Goal: Transaction & Acquisition: Purchase product/service

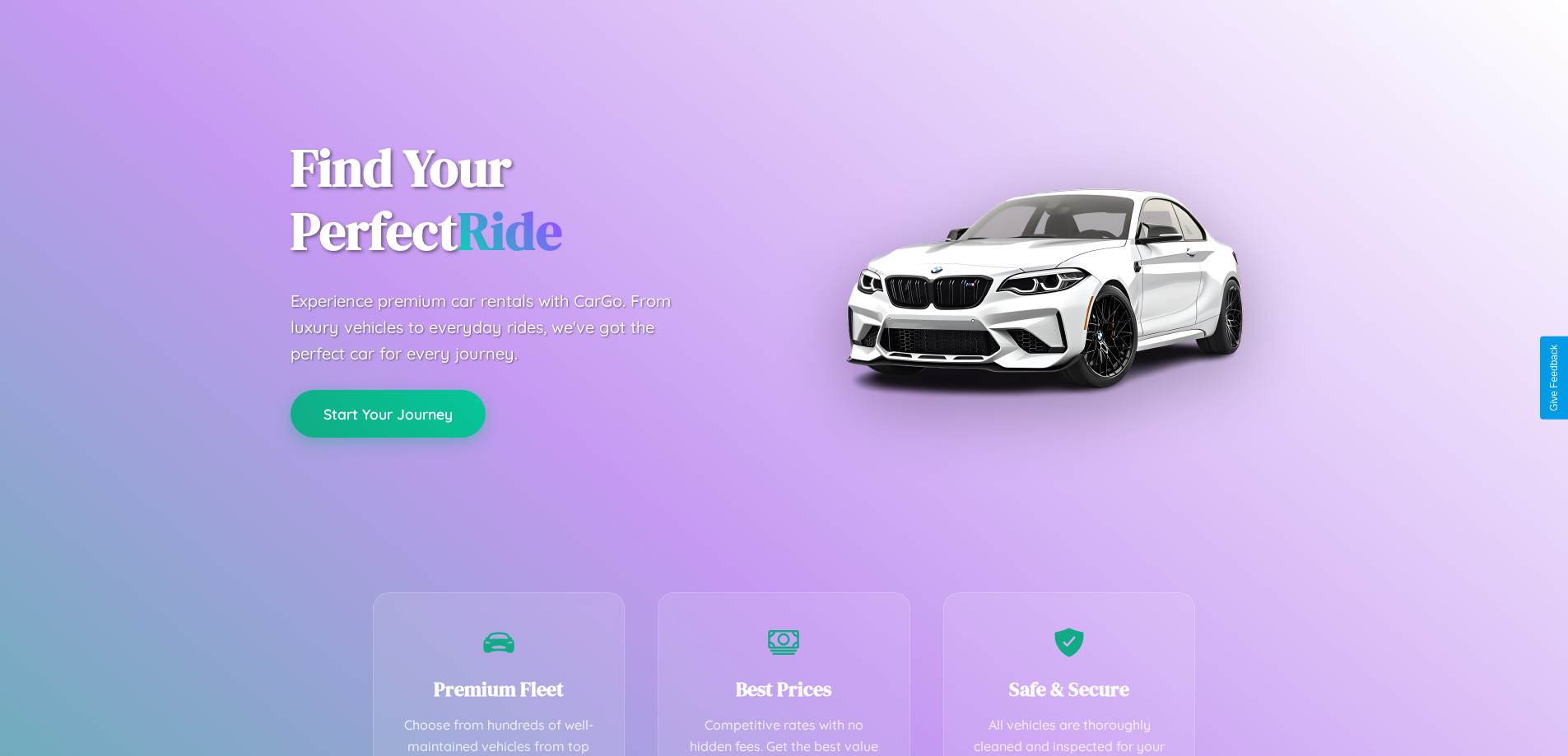
click at [387, 414] on button "Start Your Journey" at bounding box center [387, 414] width 195 height 48
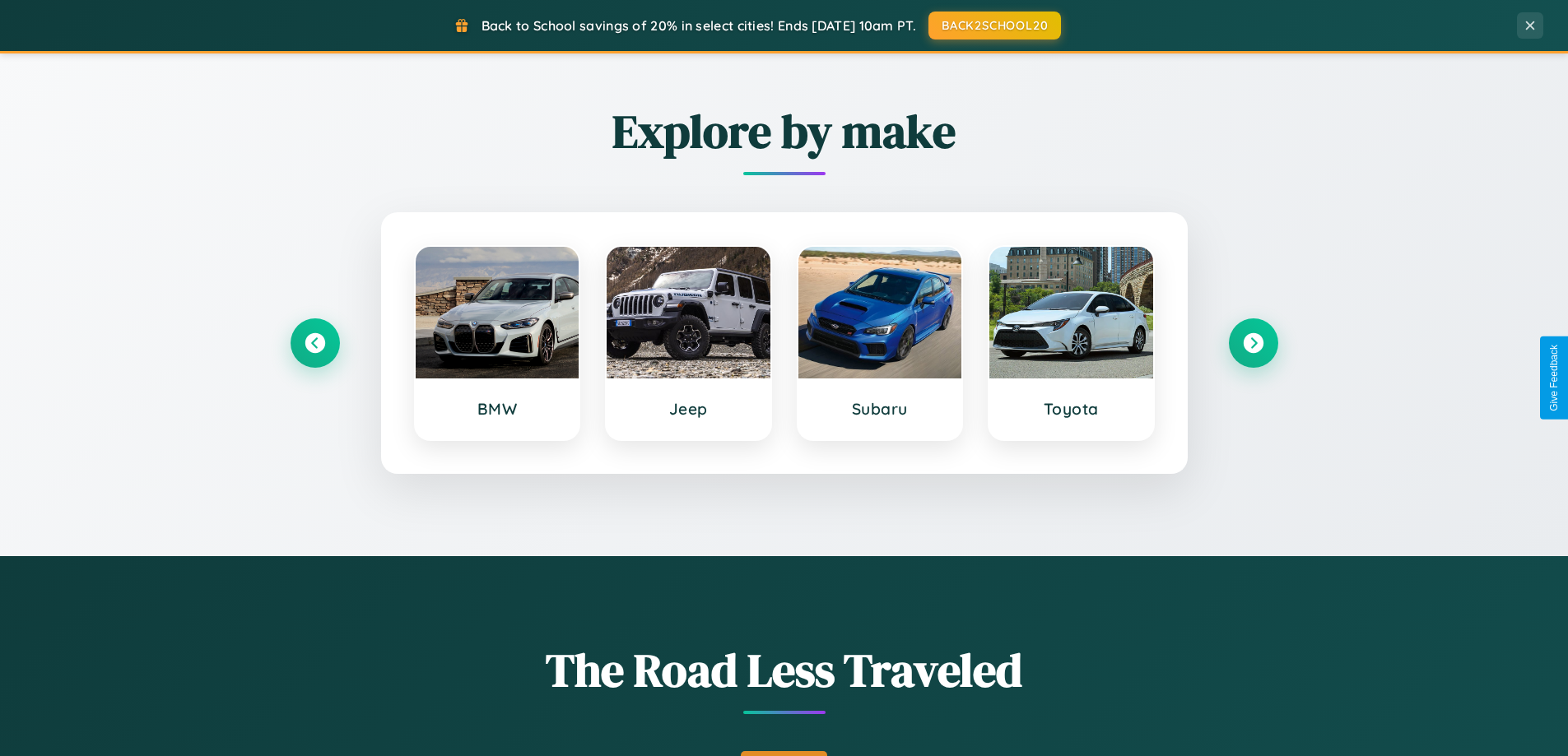
scroll to position [1133, 0]
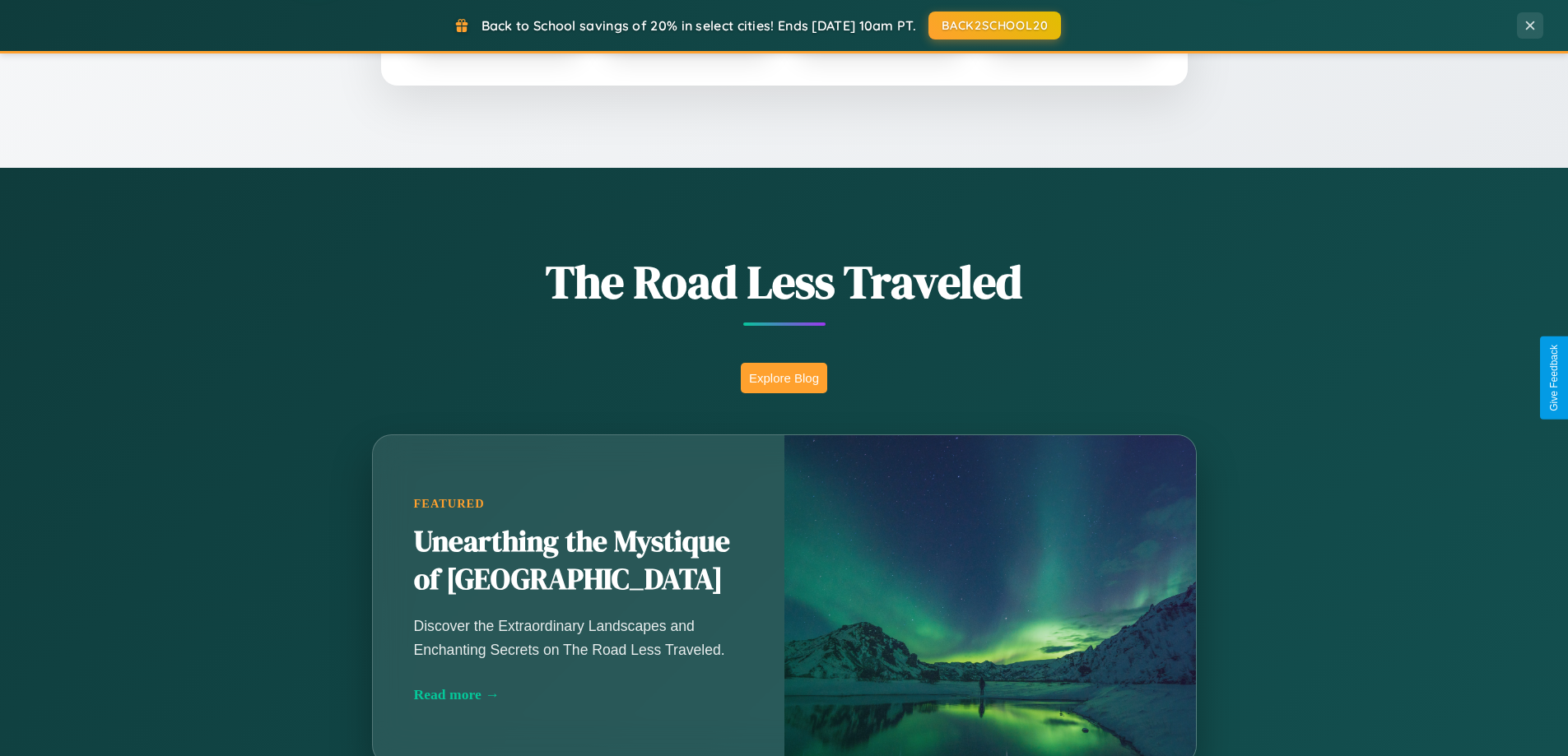
click at [784, 378] on button "Explore Blog" at bounding box center [784, 378] width 86 height 31
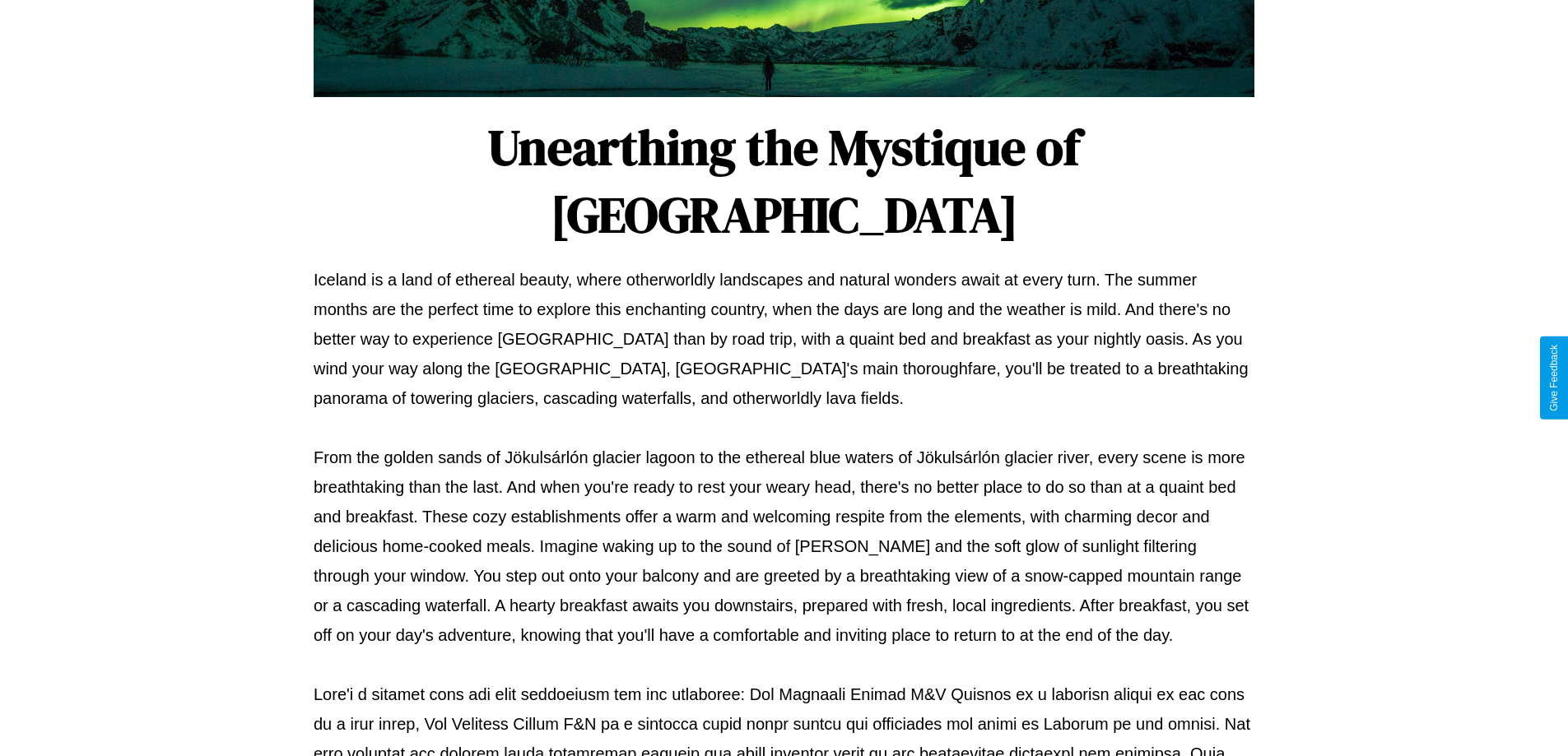
scroll to position [532, 0]
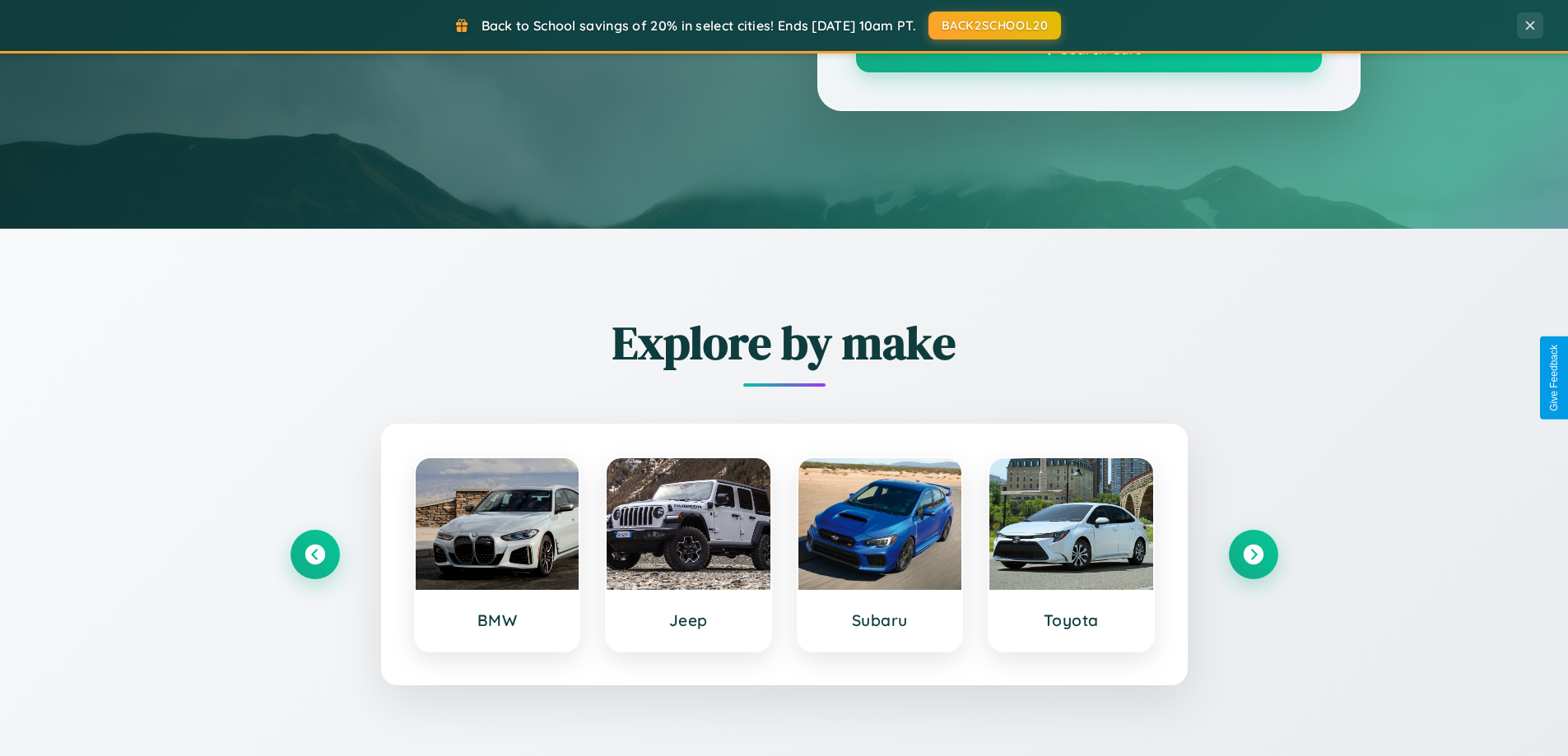
scroll to position [1133, 0]
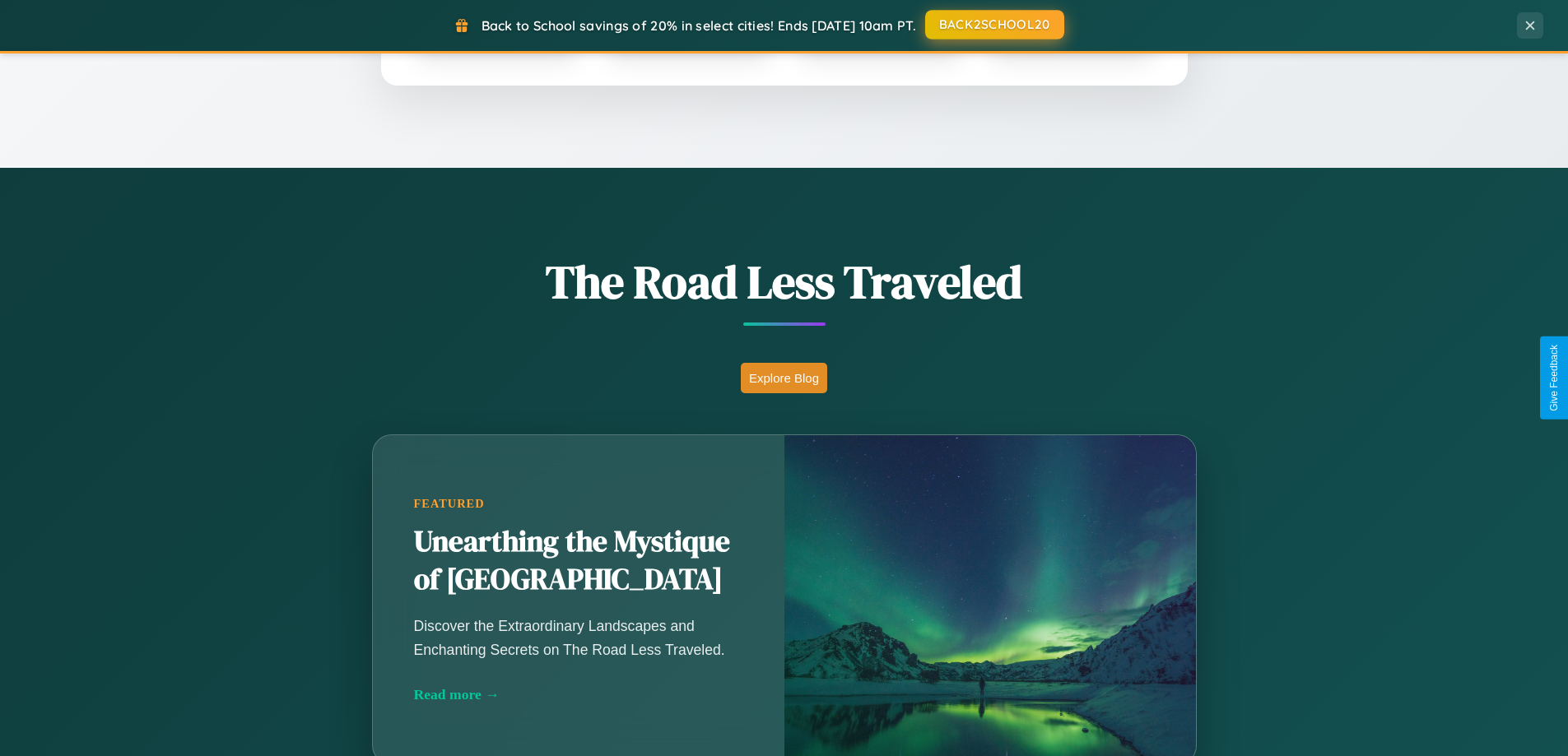
click at [993, 26] on button "BACK2SCHOOL20" at bounding box center [994, 25] width 139 height 30
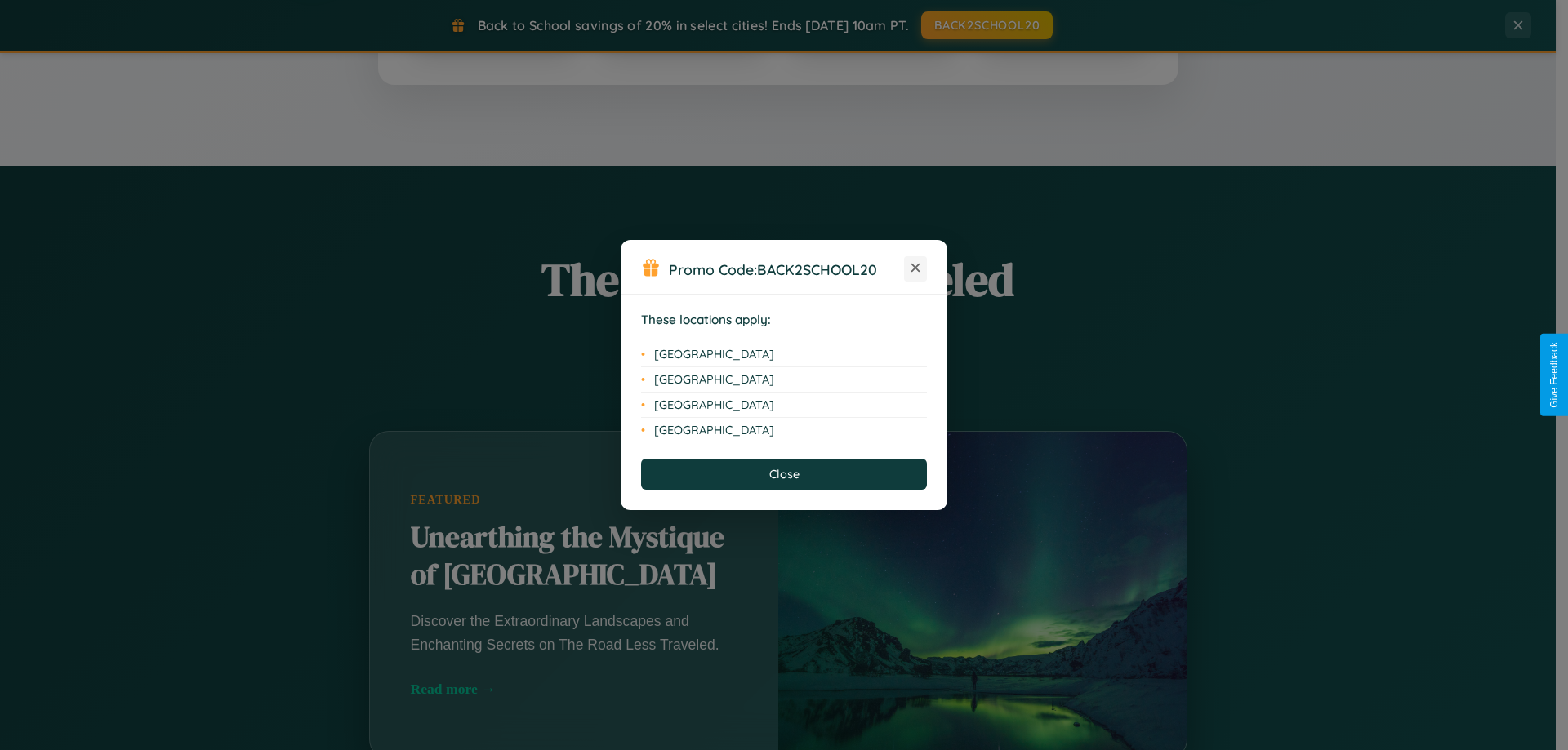
click at [915, 268] on icon at bounding box center [915, 267] width 9 height 9
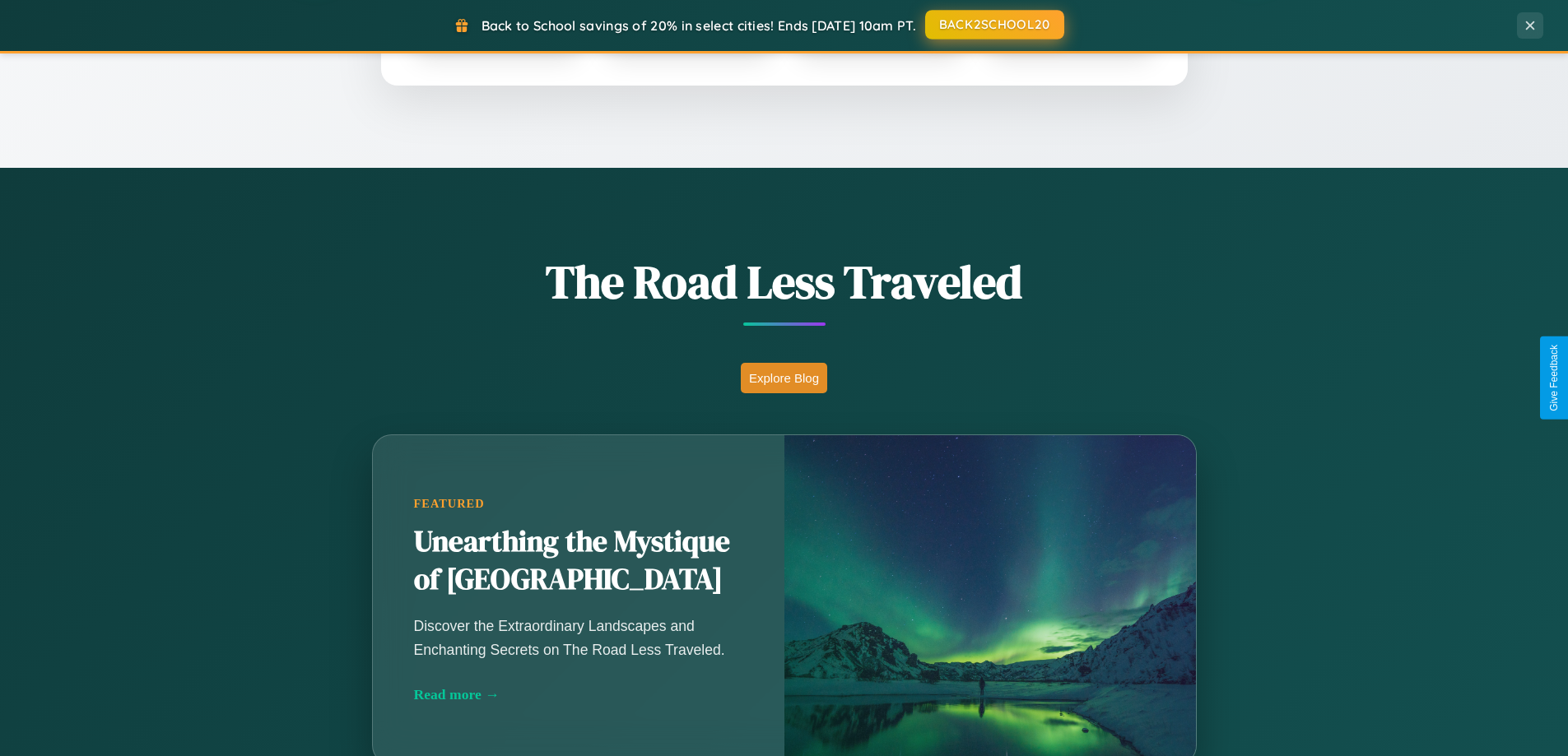
click at [993, 25] on button "BACK2SCHOOL20" at bounding box center [994, 25] width 139 height 30
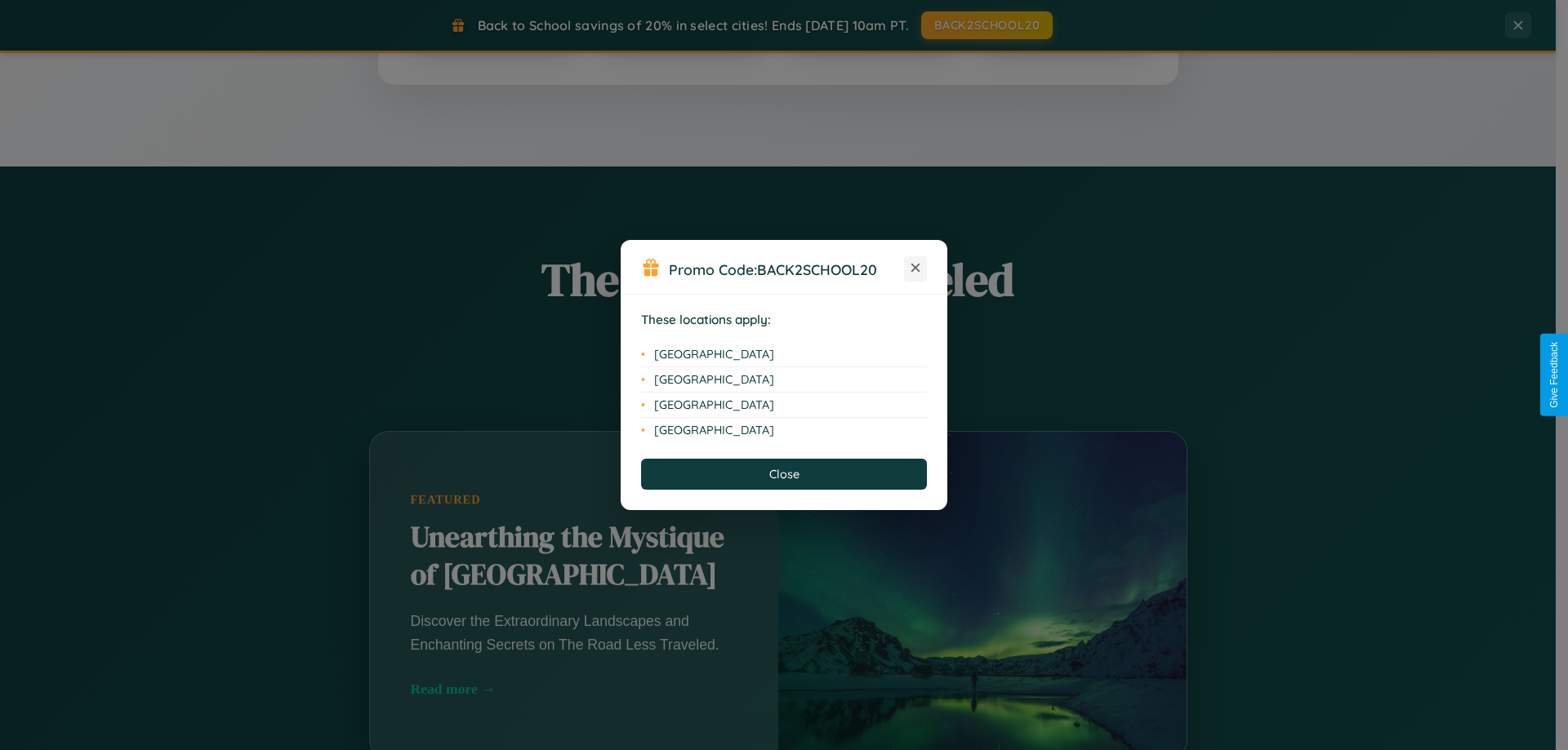
click at [915, 268] on icon at bounding box center [915, 267] width 9 height 9
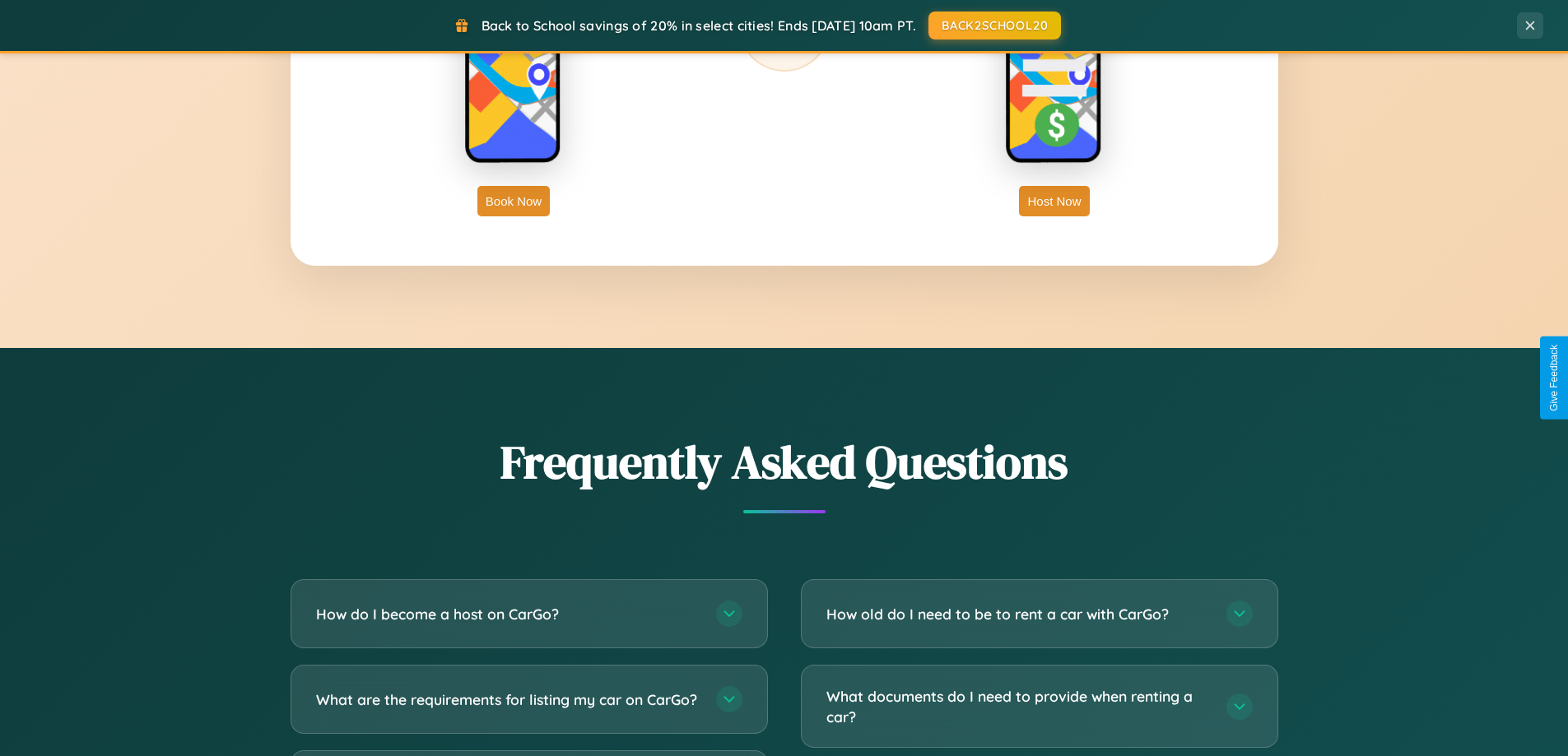
scroll to position [3168, 0]
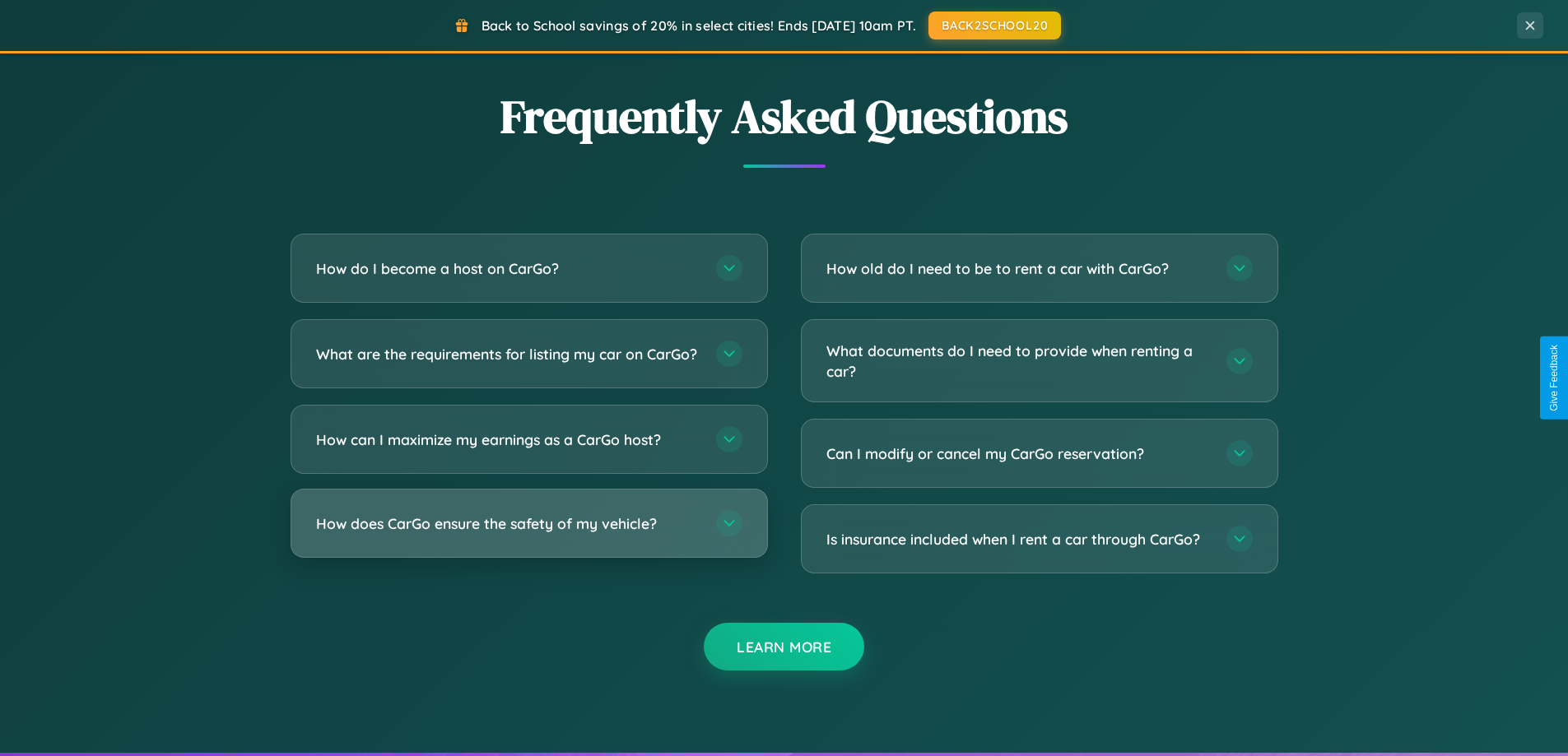
click at [528, 534] on h3 "How does CarGo ensure the safety of my vehicle?" at bounding box center [507, 523] width 383 height 21
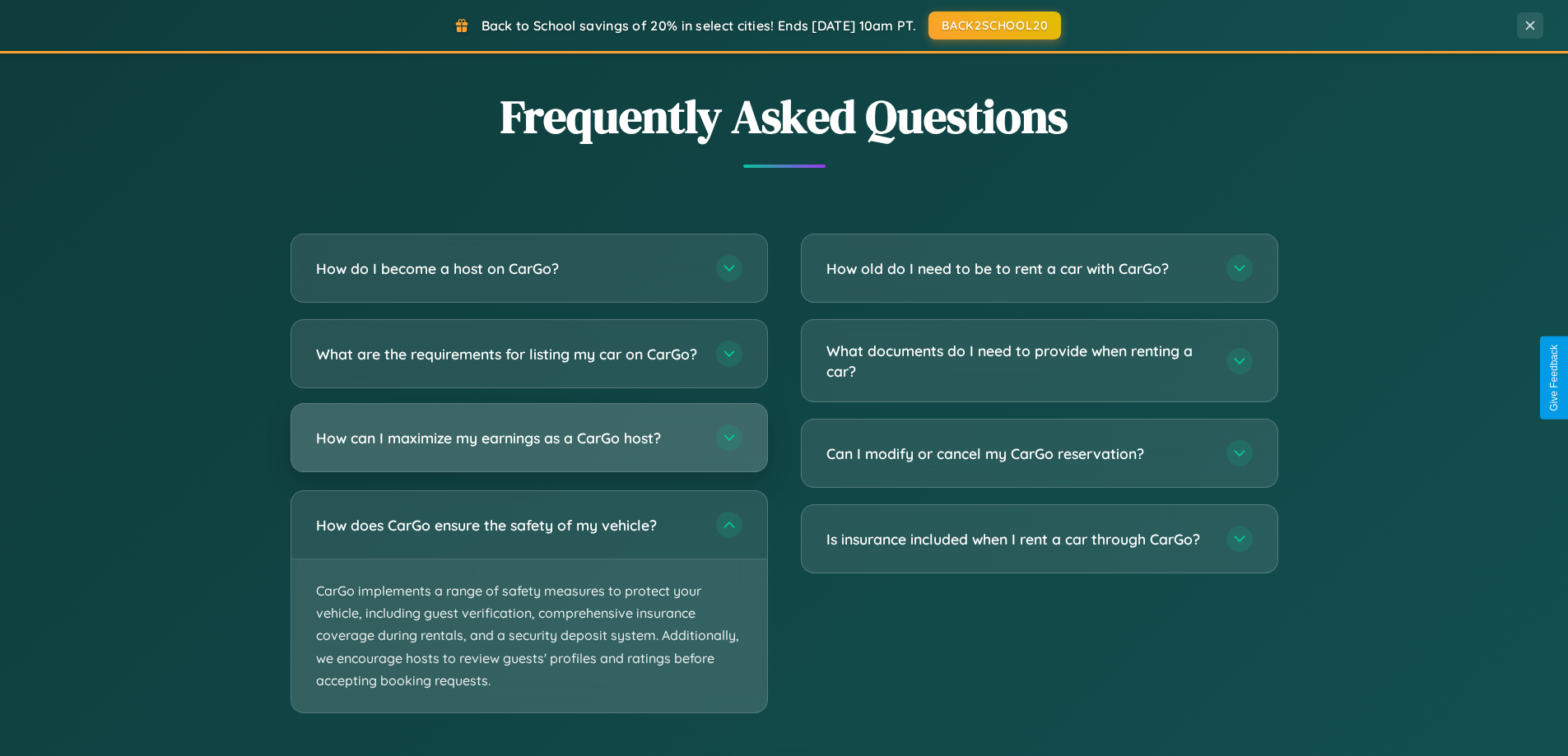
click at [528, 449] on h3 "How can I maximize my earnings as a CarGo host?" at bounding box center [507, 438] width 383 height 21
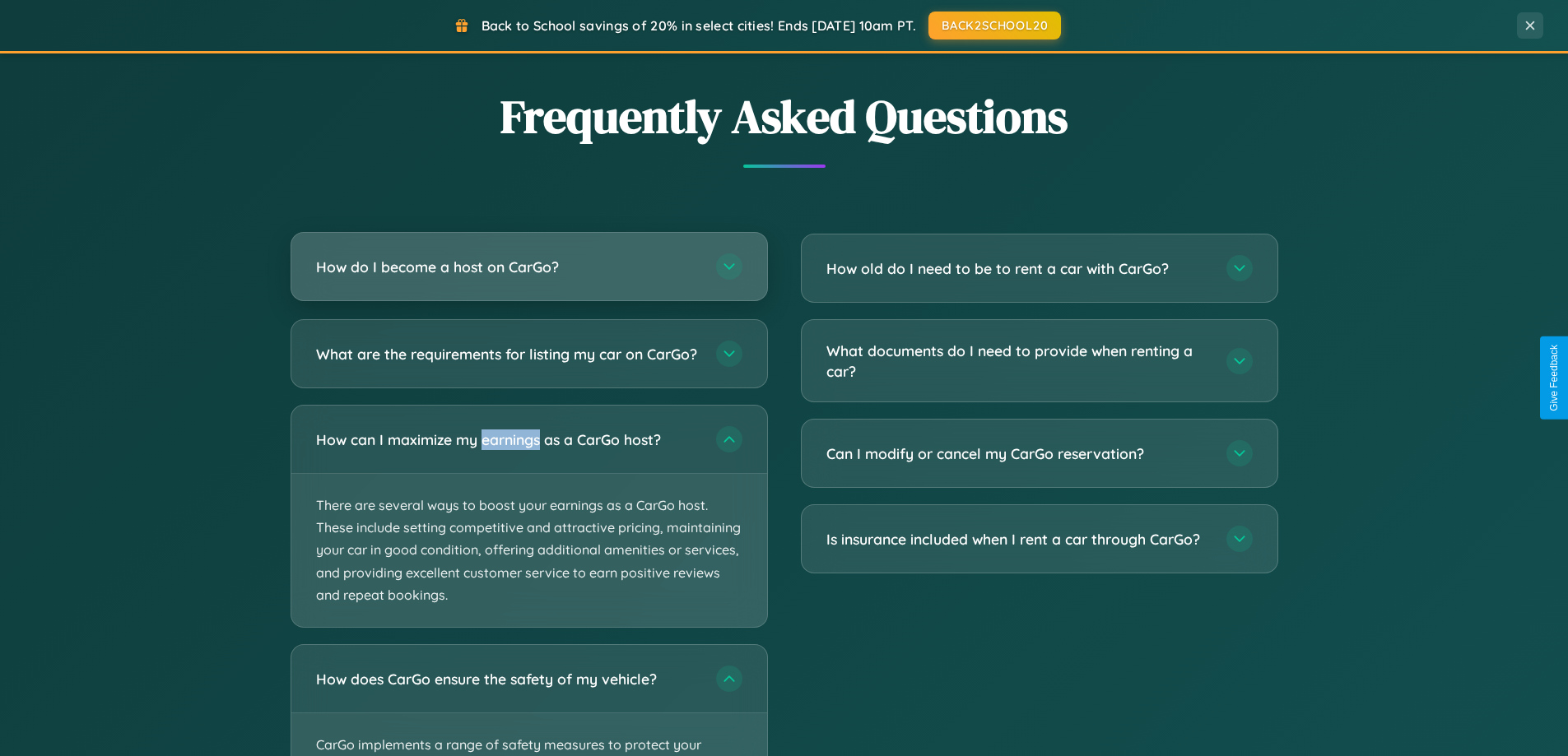
click at [528, 268] on h3 "How do I become a host on CarGo?" at bounding box center [507, 267] width 383 height 21
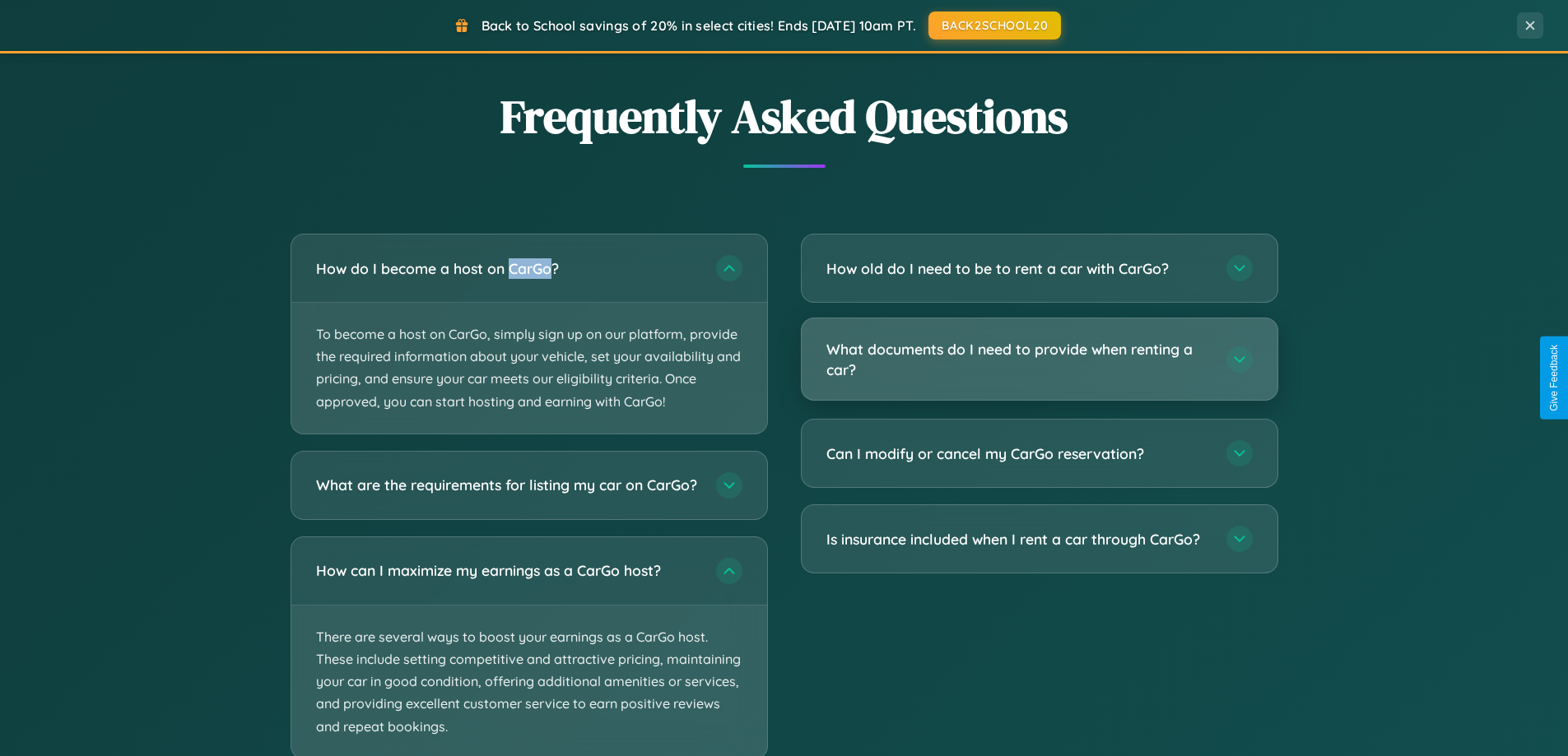
click at [1038, 361] on h3 "What documents do I need to provide when renting a car?" at bounding box center [1017, 359] width 383 height 41
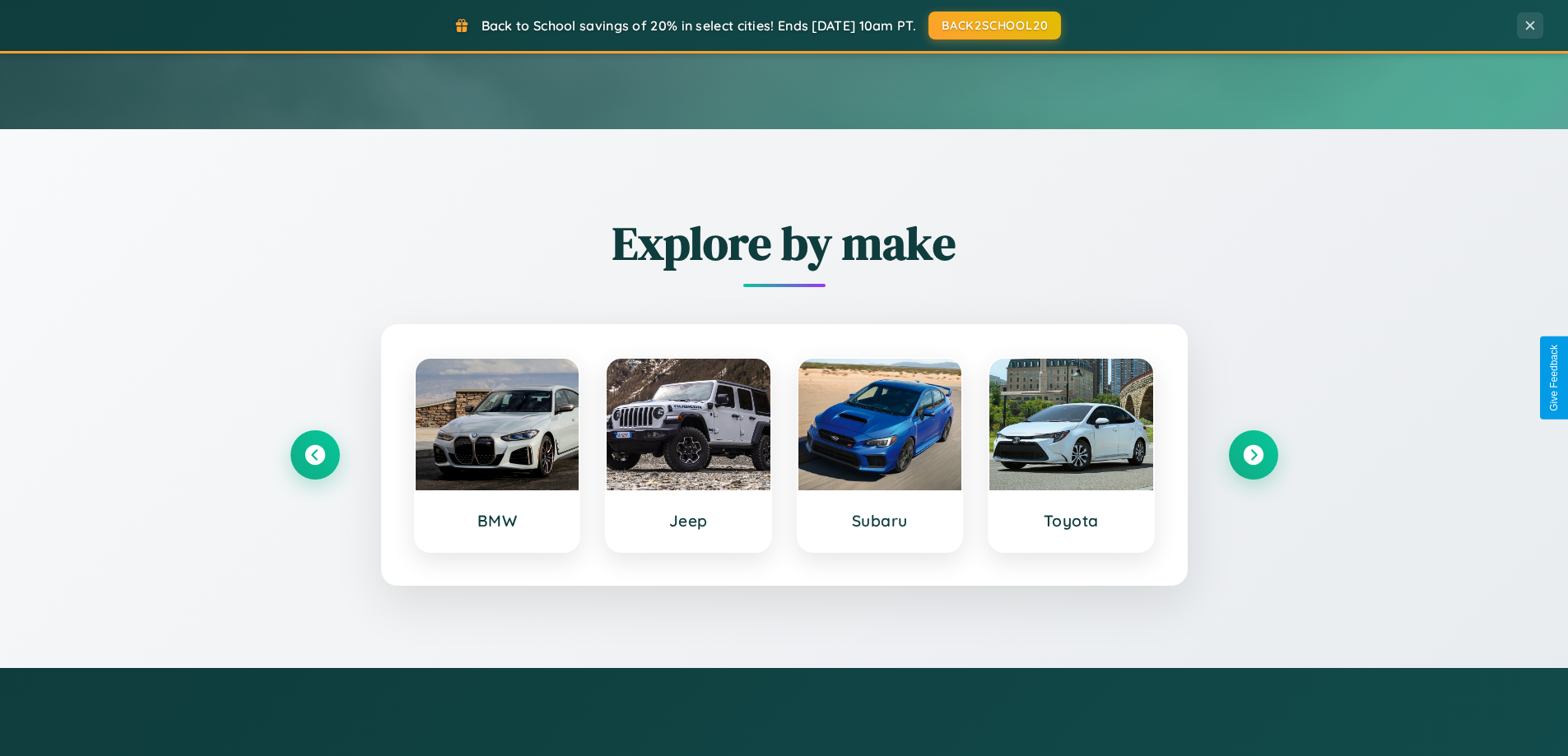
scroll to position [0, 0]
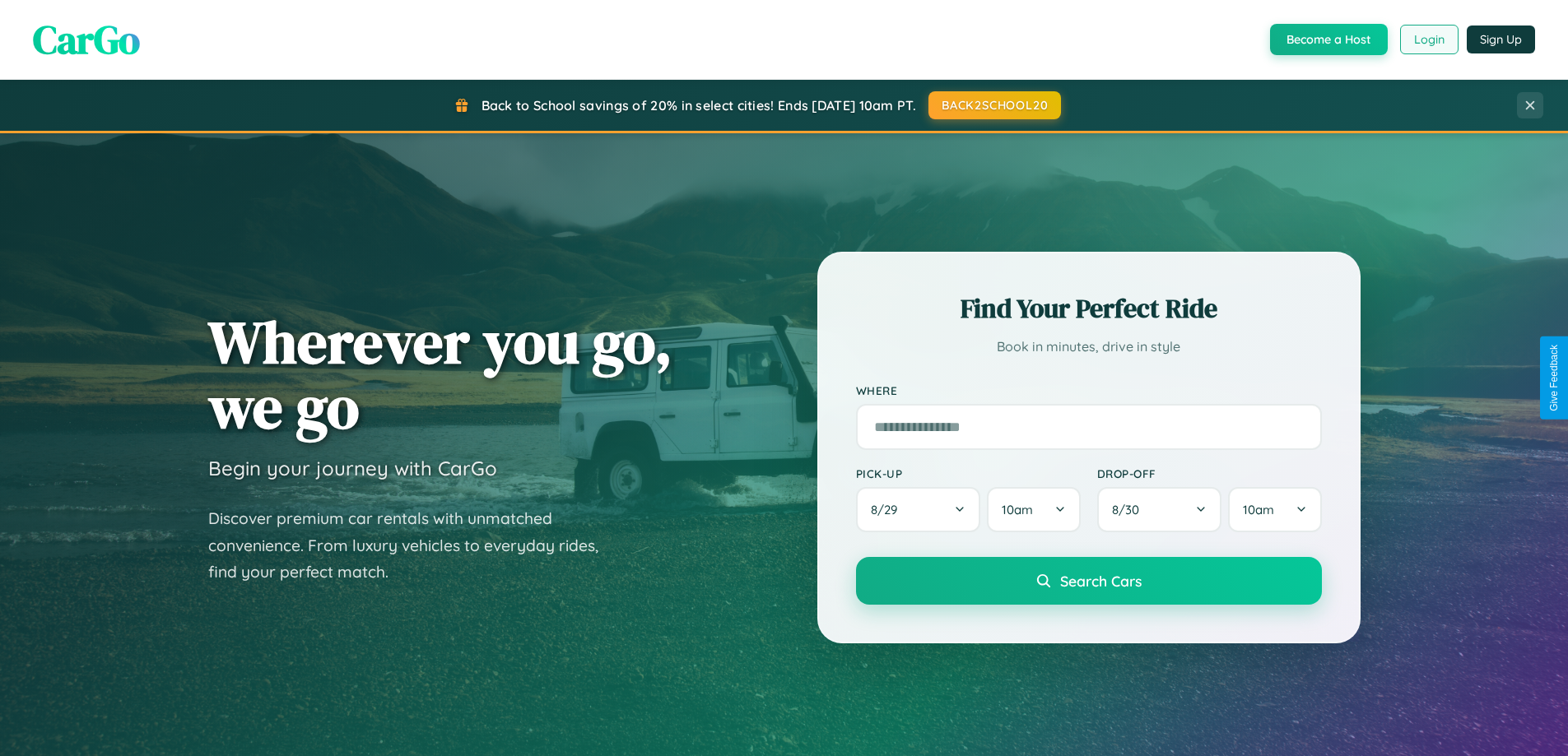
click at [1427, 40] on button "Login" at bounding box center [1428, 40] width 58 height 30
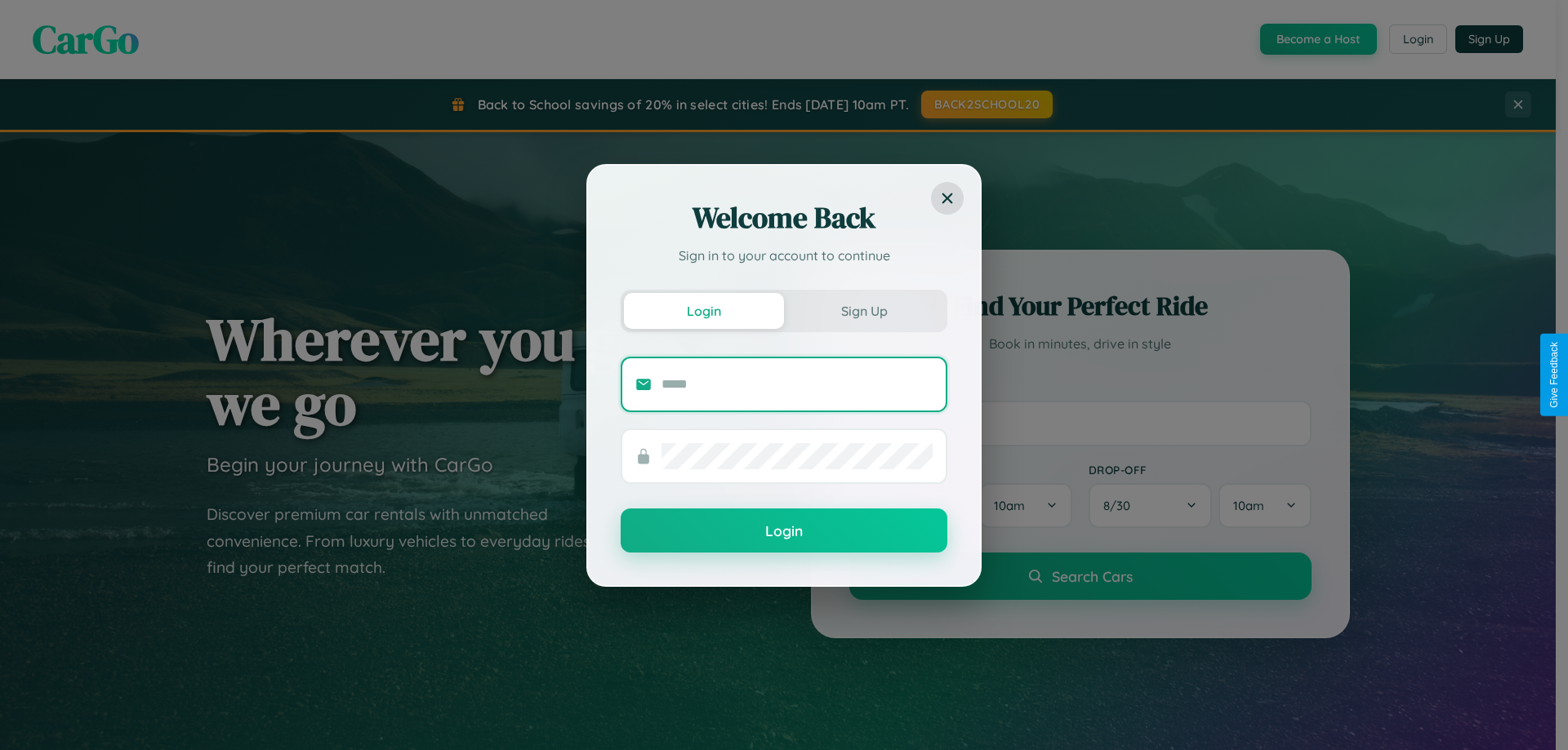
click at [797, 383] on input "text" at bounding box center [797, 384] width 271 height 27
type input "**********"
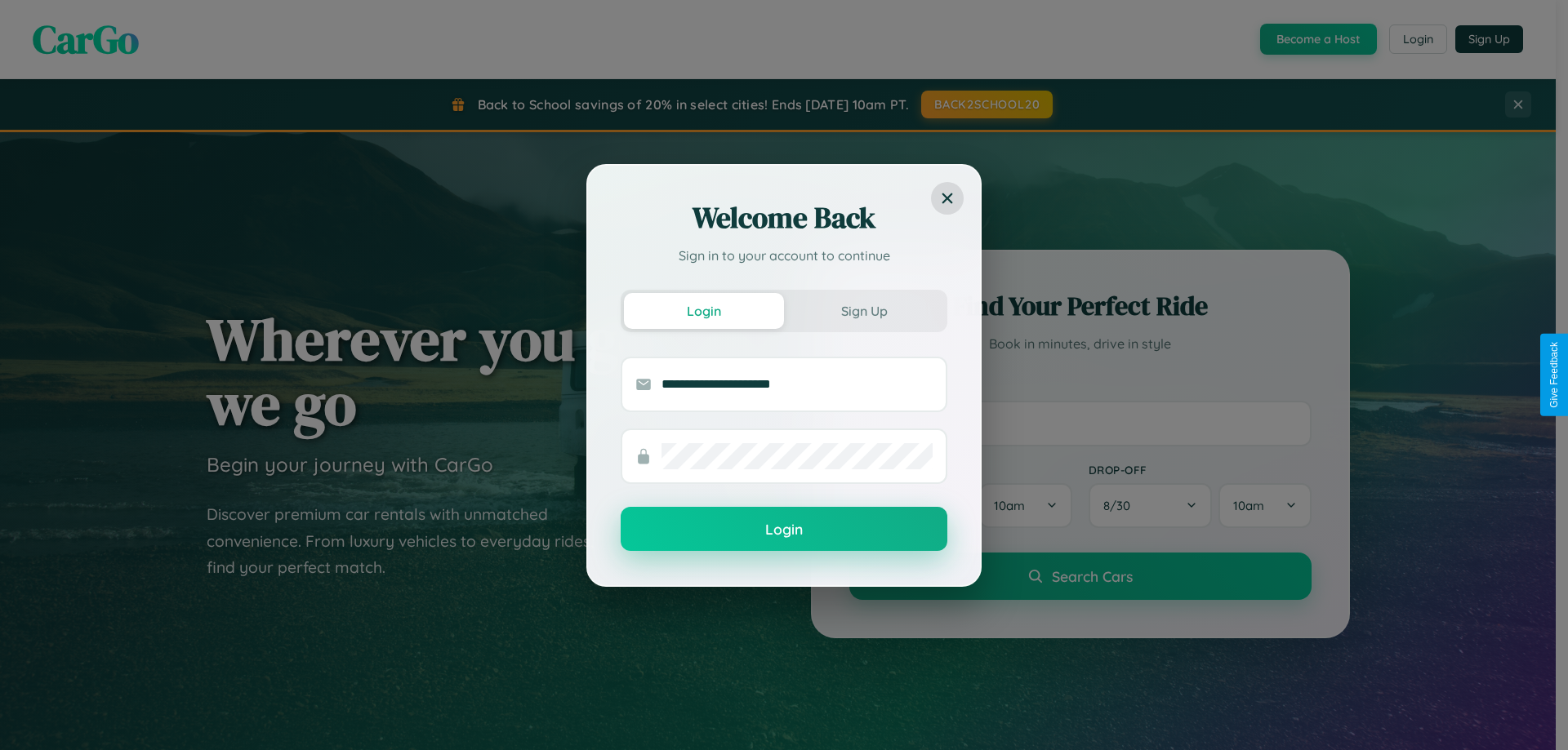
click at [784, 529] on button "Login" at bounding box center [784, 529] width 326 height 44
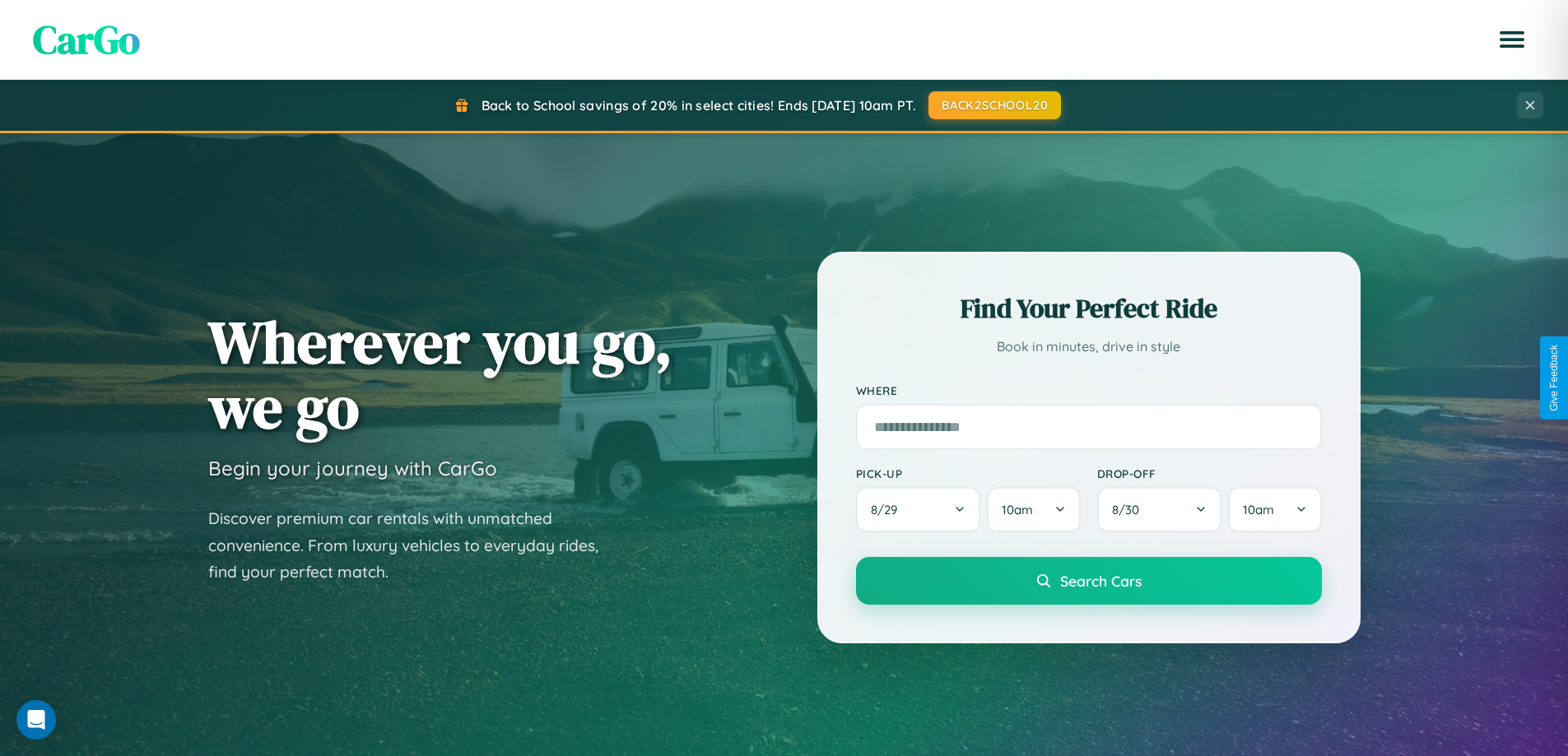
scroll to position [2645, 0]
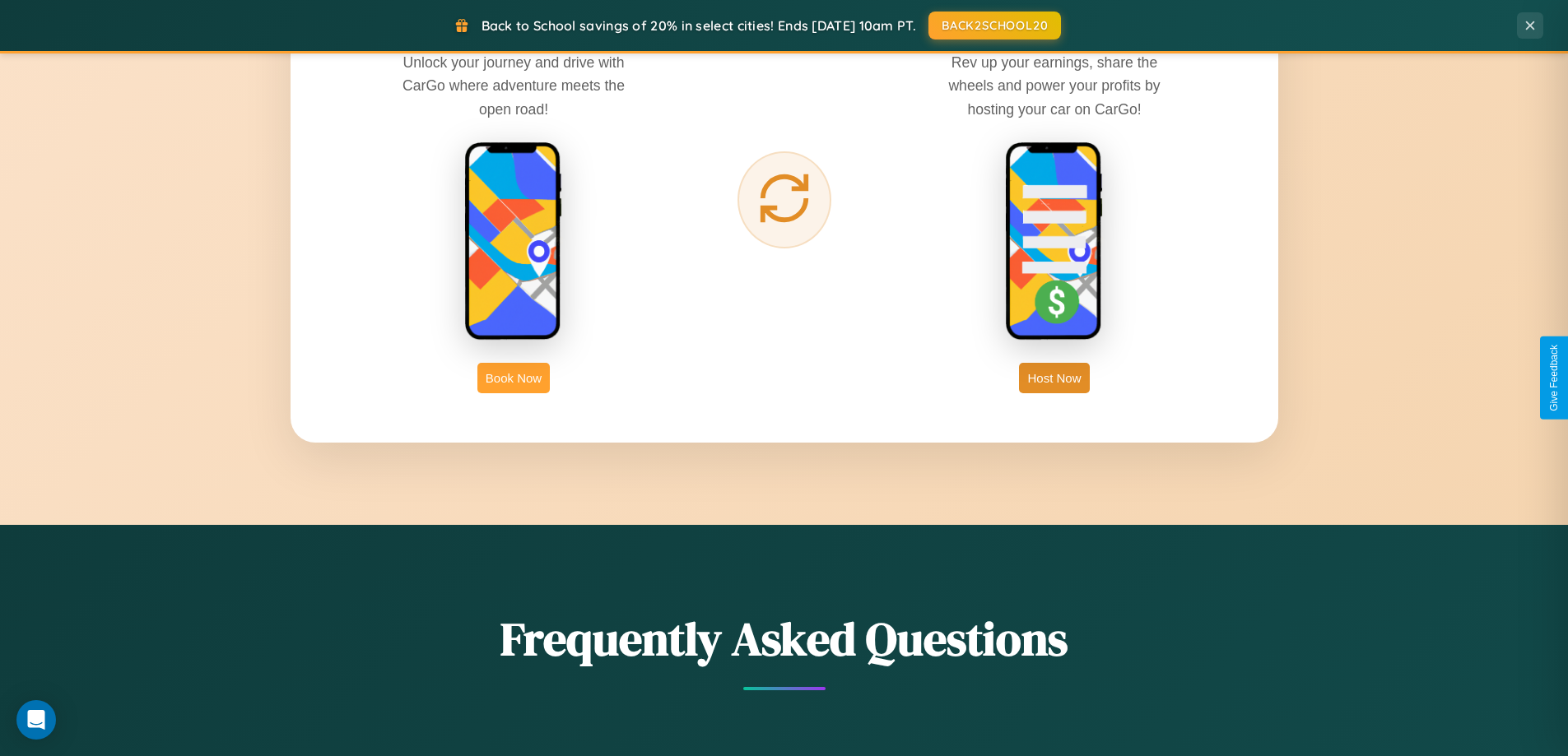
click at [513, 378] on button "Book Now" at bounding box center [513, 378] width 72 height 31
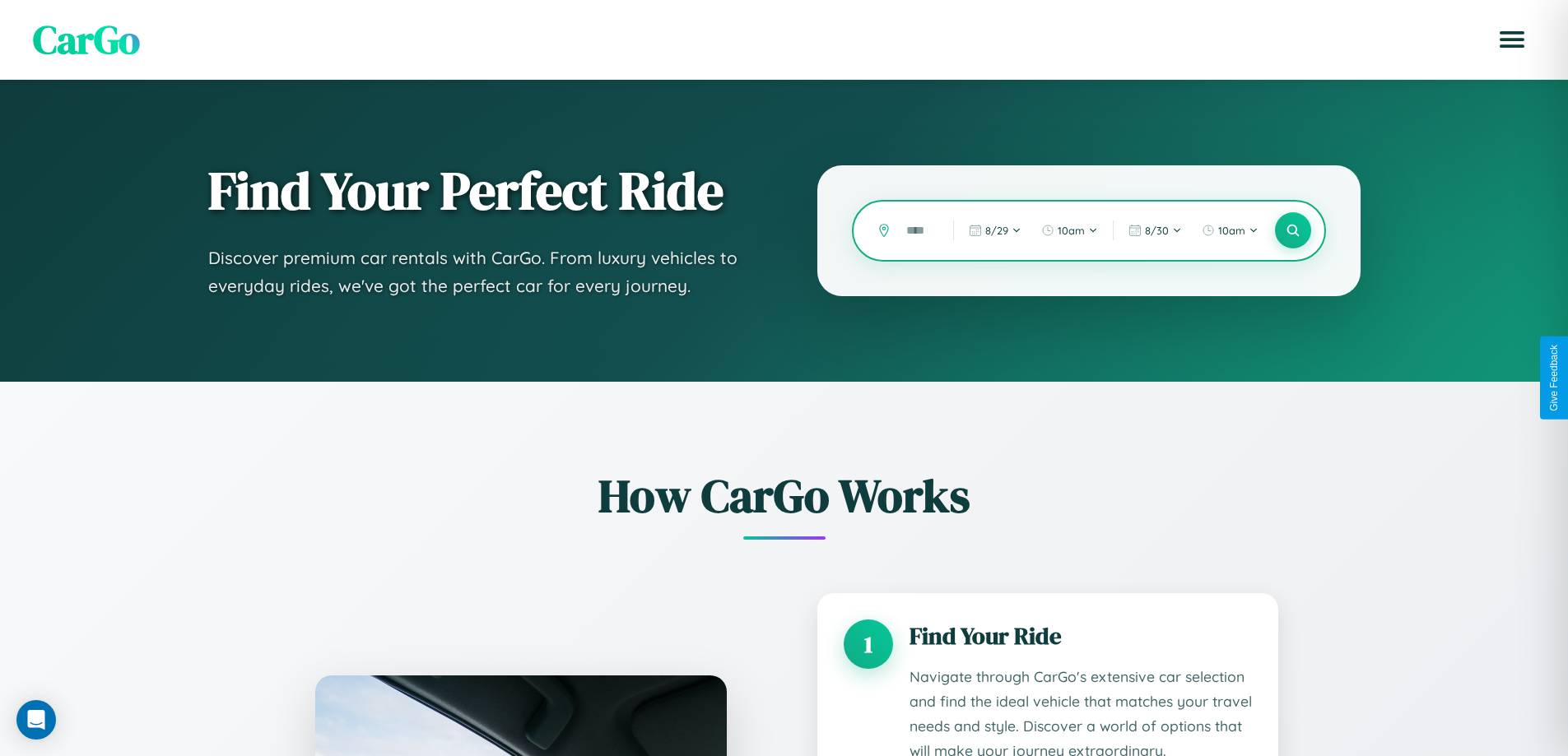
click at [917, 231] on input "text" at bounding box center [916, 230] width 39 height 29
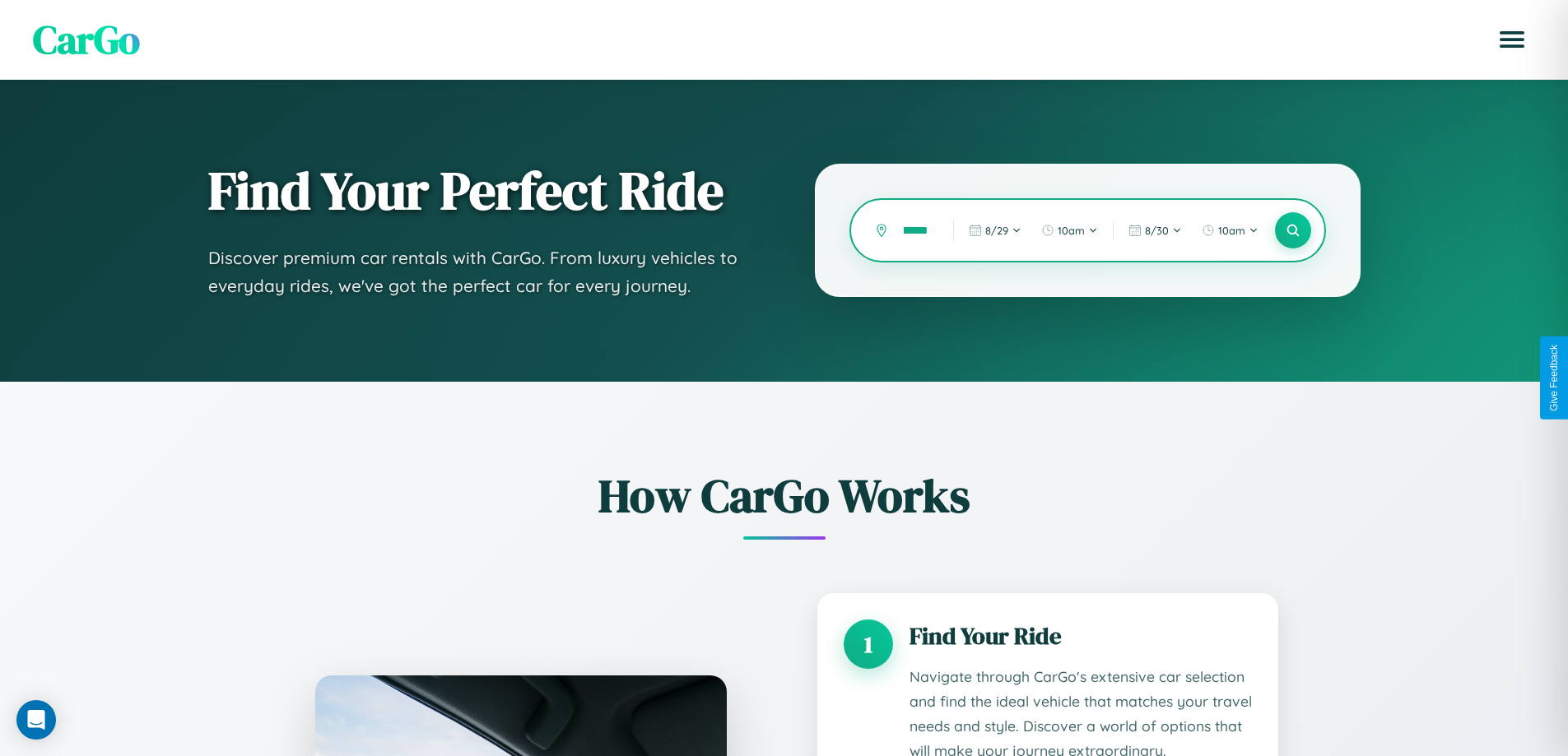
scroll to position [0, 17]
type input "*******"
click at [1292, 231] on icon at bounding box center [1293, 231] width 16 height 16
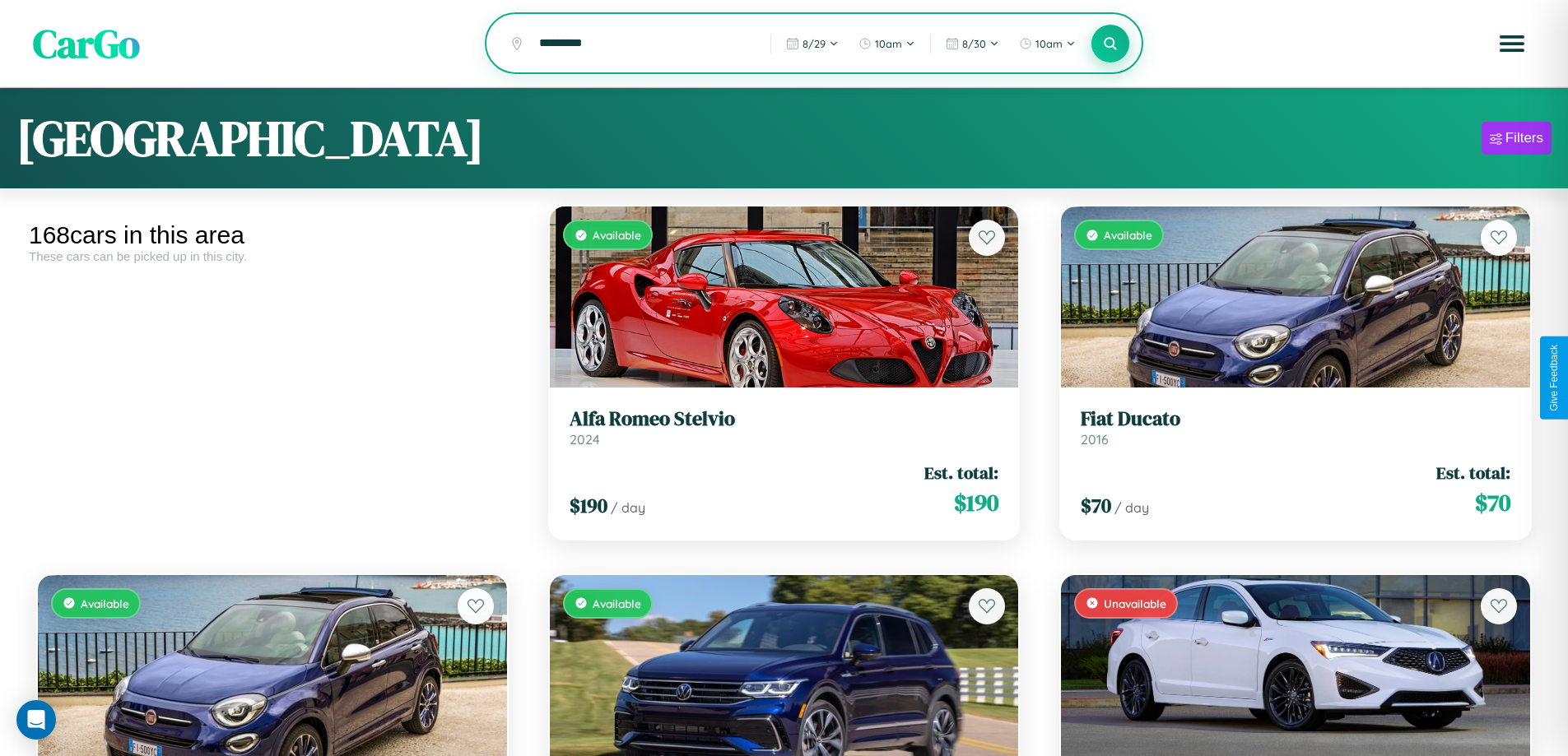
click at [1110, 45] on icon at bounding box center [1110, 44] width 16 height 16
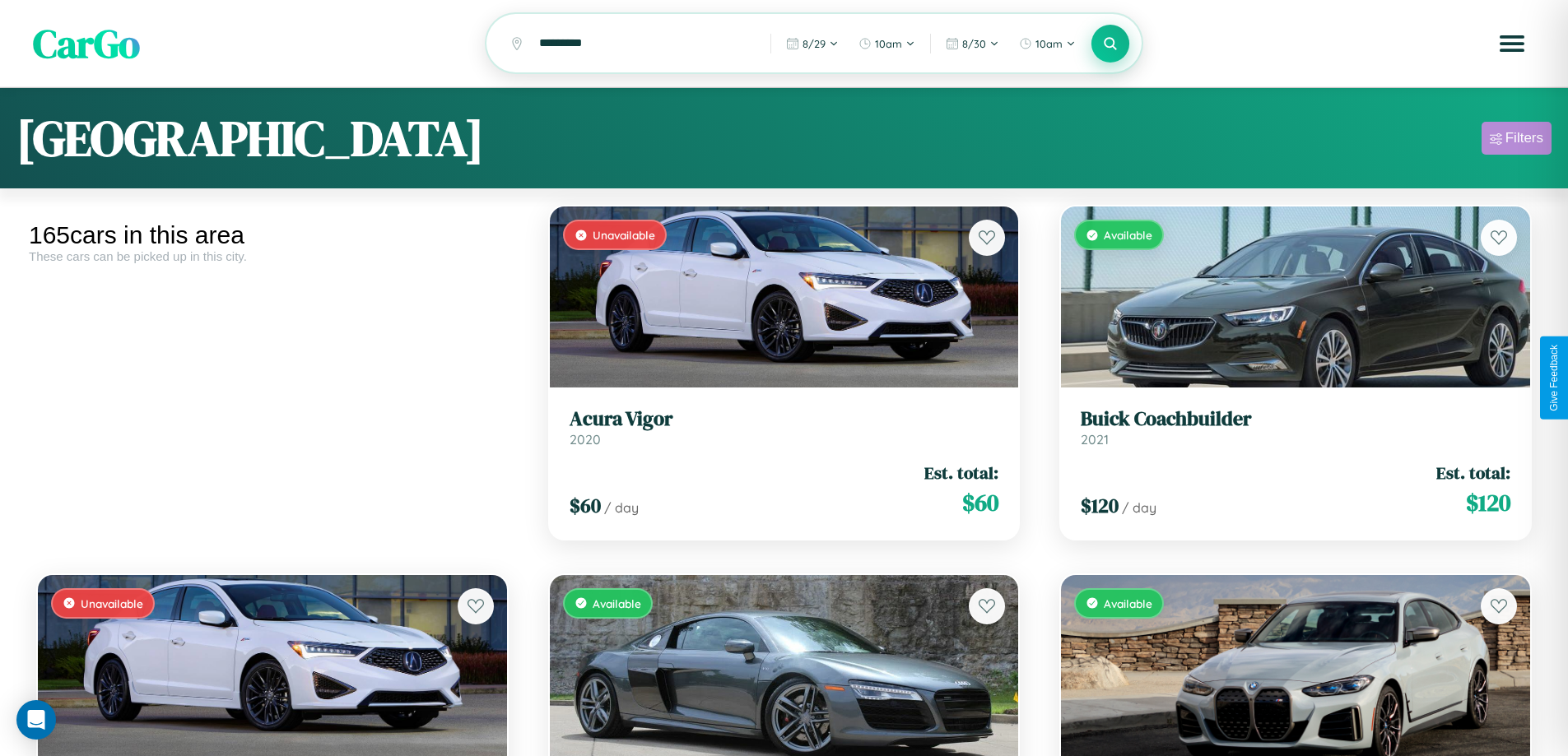
click at [1516, 141] on div "Filters" at bounding box center [1523, 138] width 38 height 17
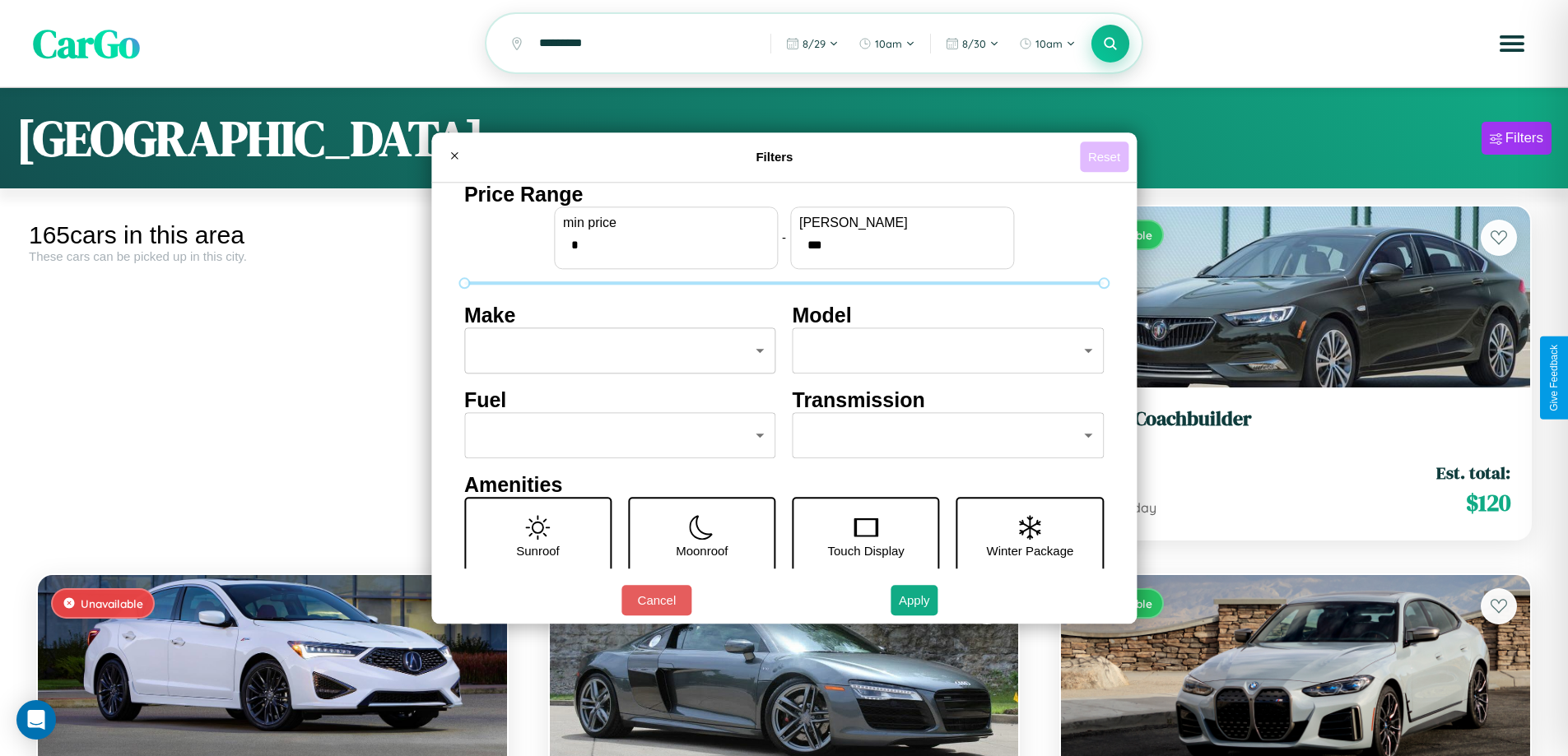
click at [1105, 157] on button "Reset" at bounding box center [1103, 157] width 49 height 31
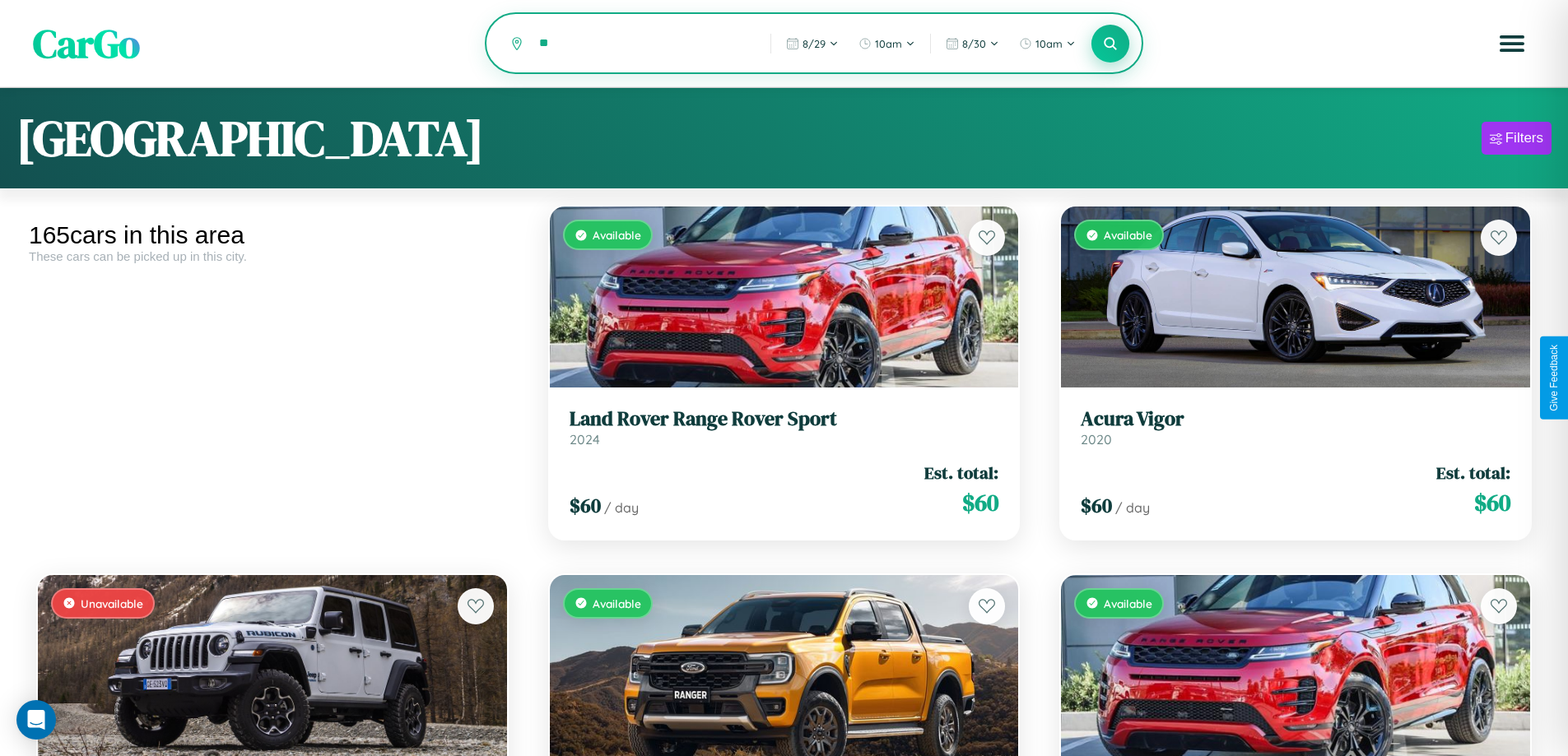
type input "*"
type input "**********"
click at [1110, 45] on icon at bounding box center [1110, 44] width 16 height 16
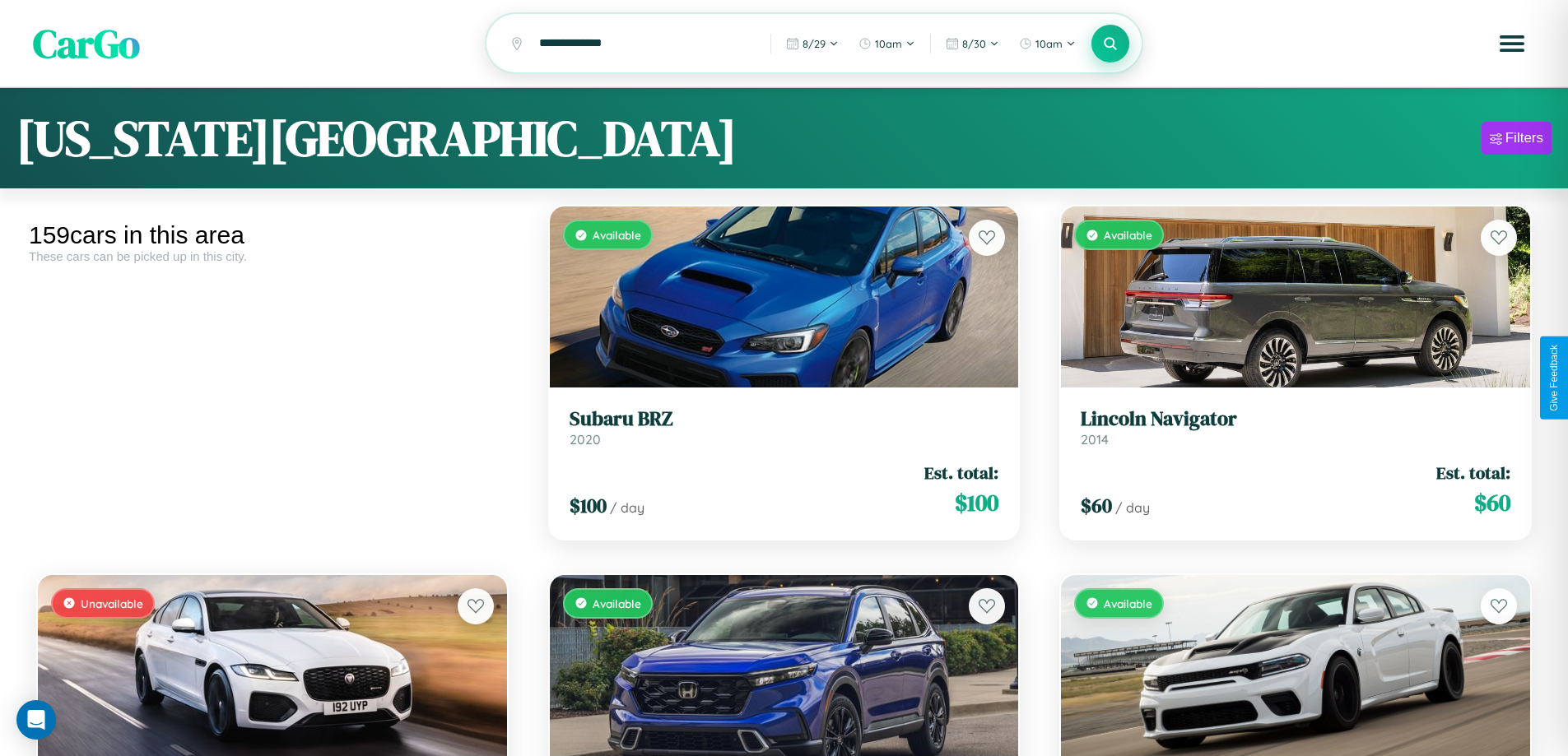
scroll to position [4655, 0]
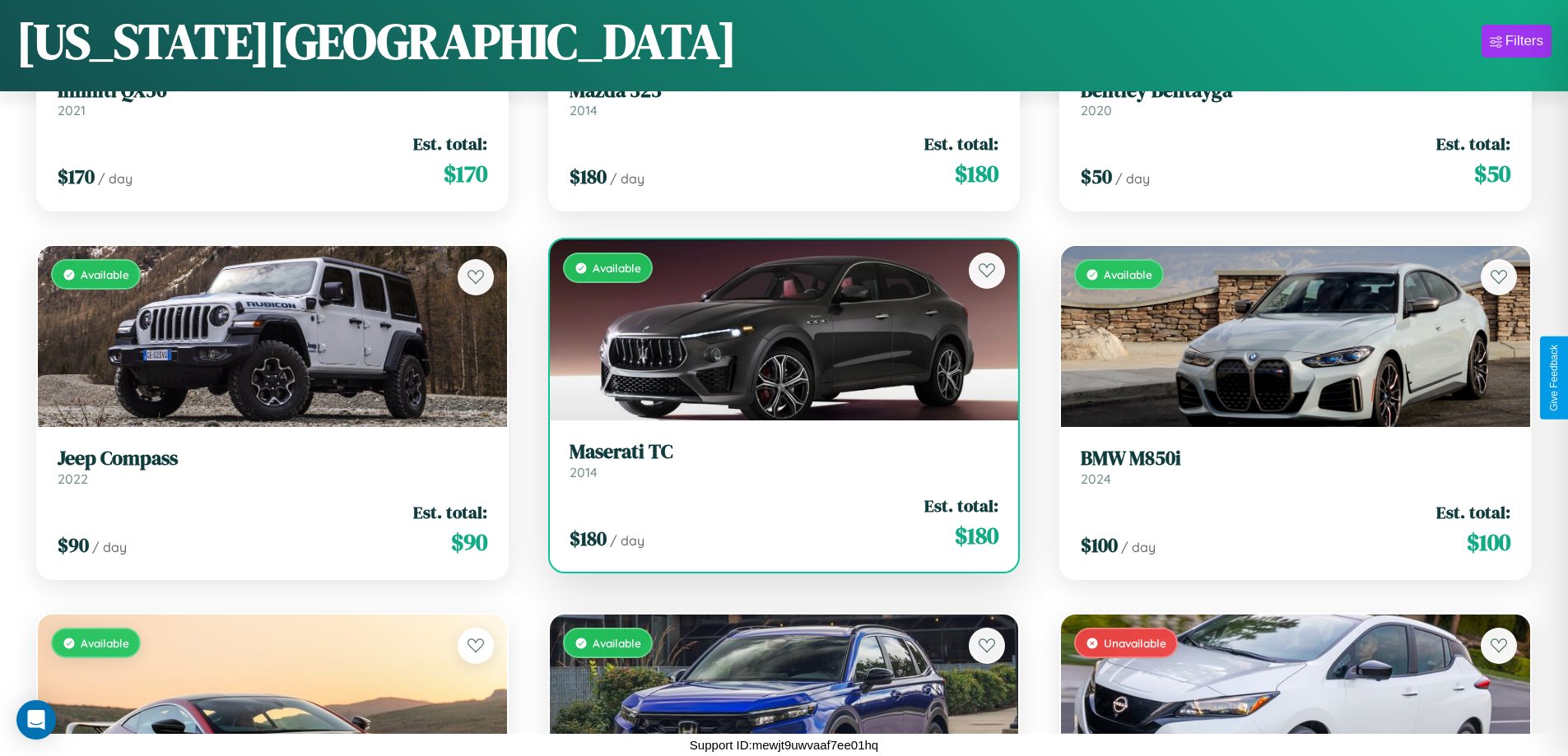
click at [777, 467] on link "Maserati TC 2014" at bounding box center [784, 460] width 430 height 41
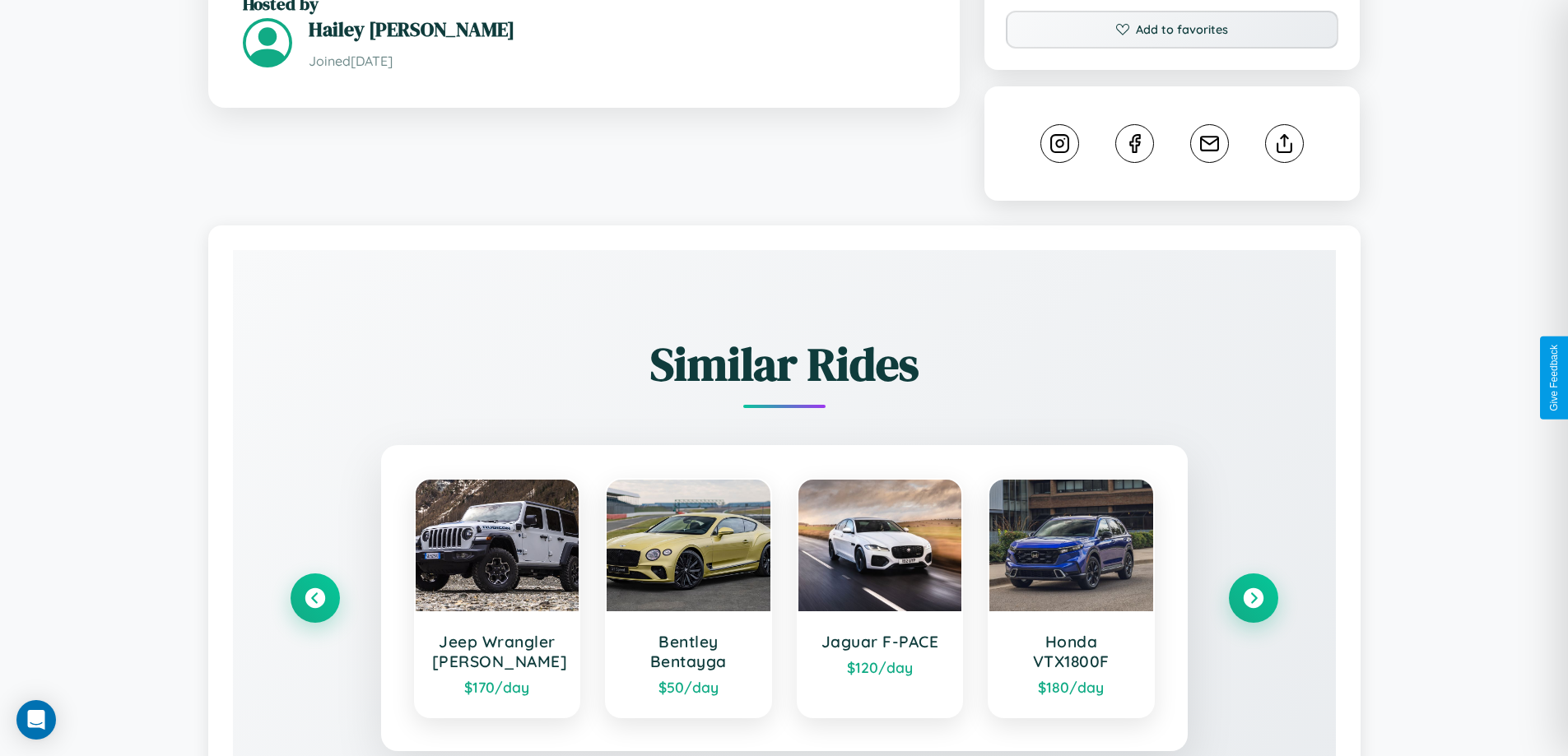
scroll to position [932, 0]
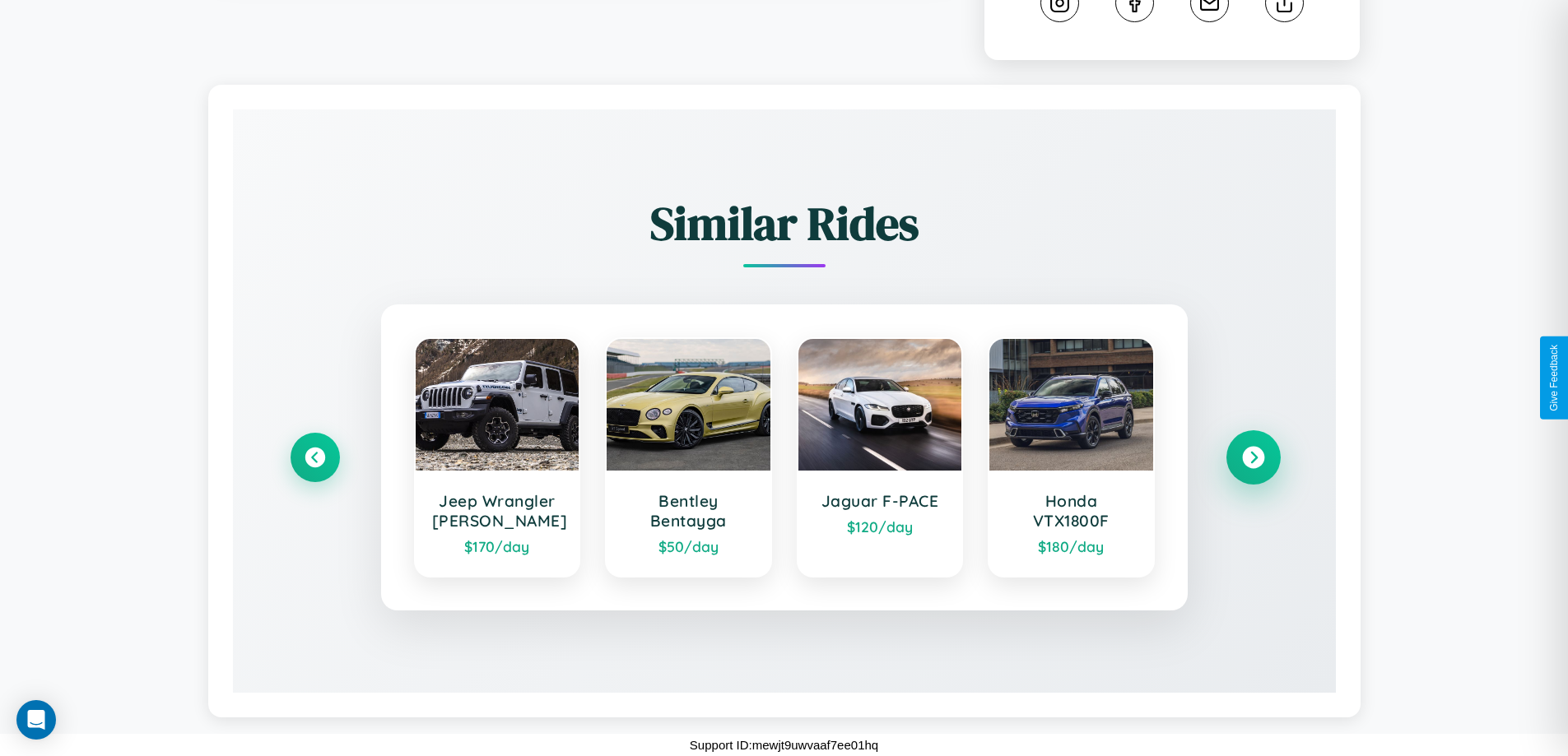
click at [1252, 458] on icon at bounding box center [1253, 458] width 22 height 22
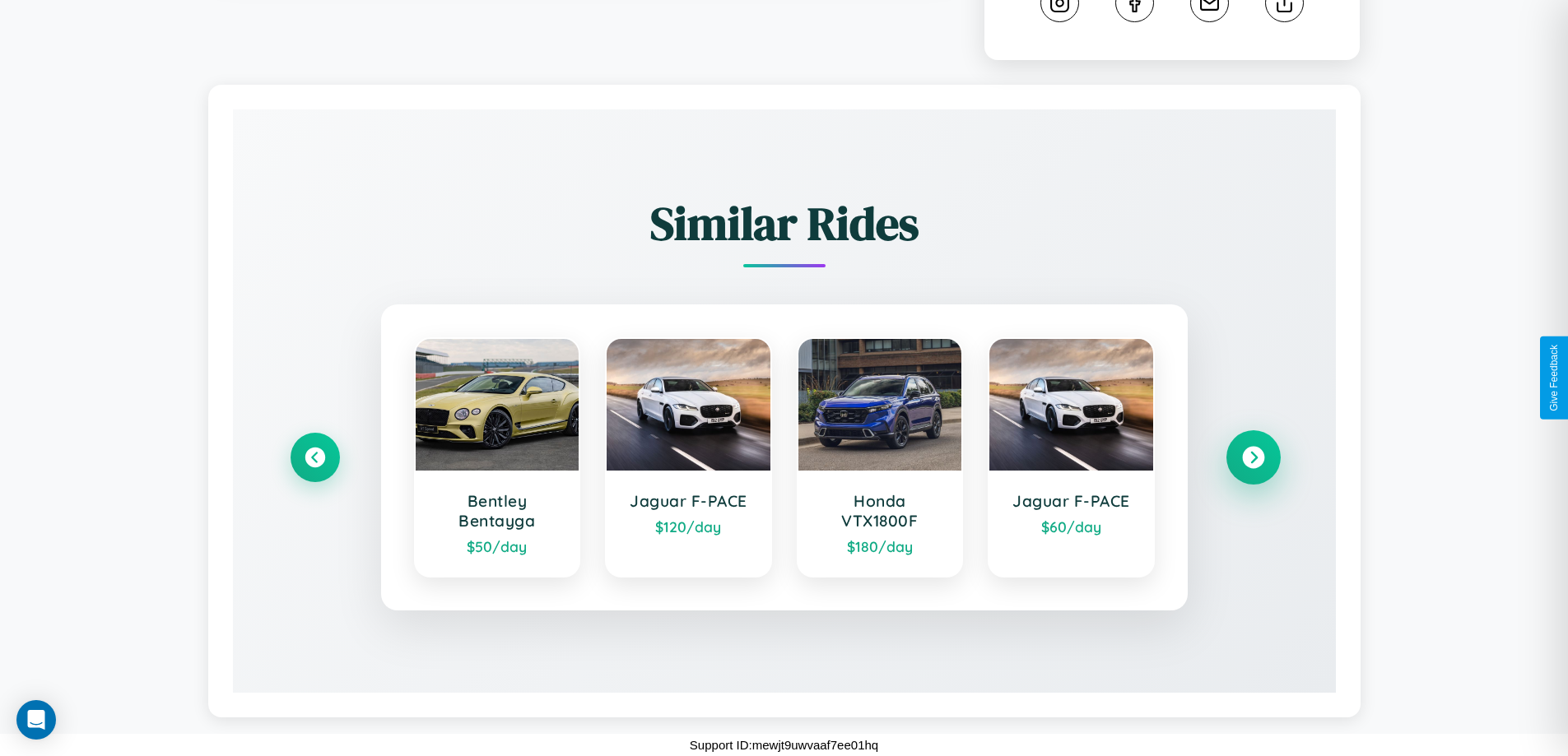
click at [1252, 458] on icon at bounding box center [1253, 458] width 22 height 22
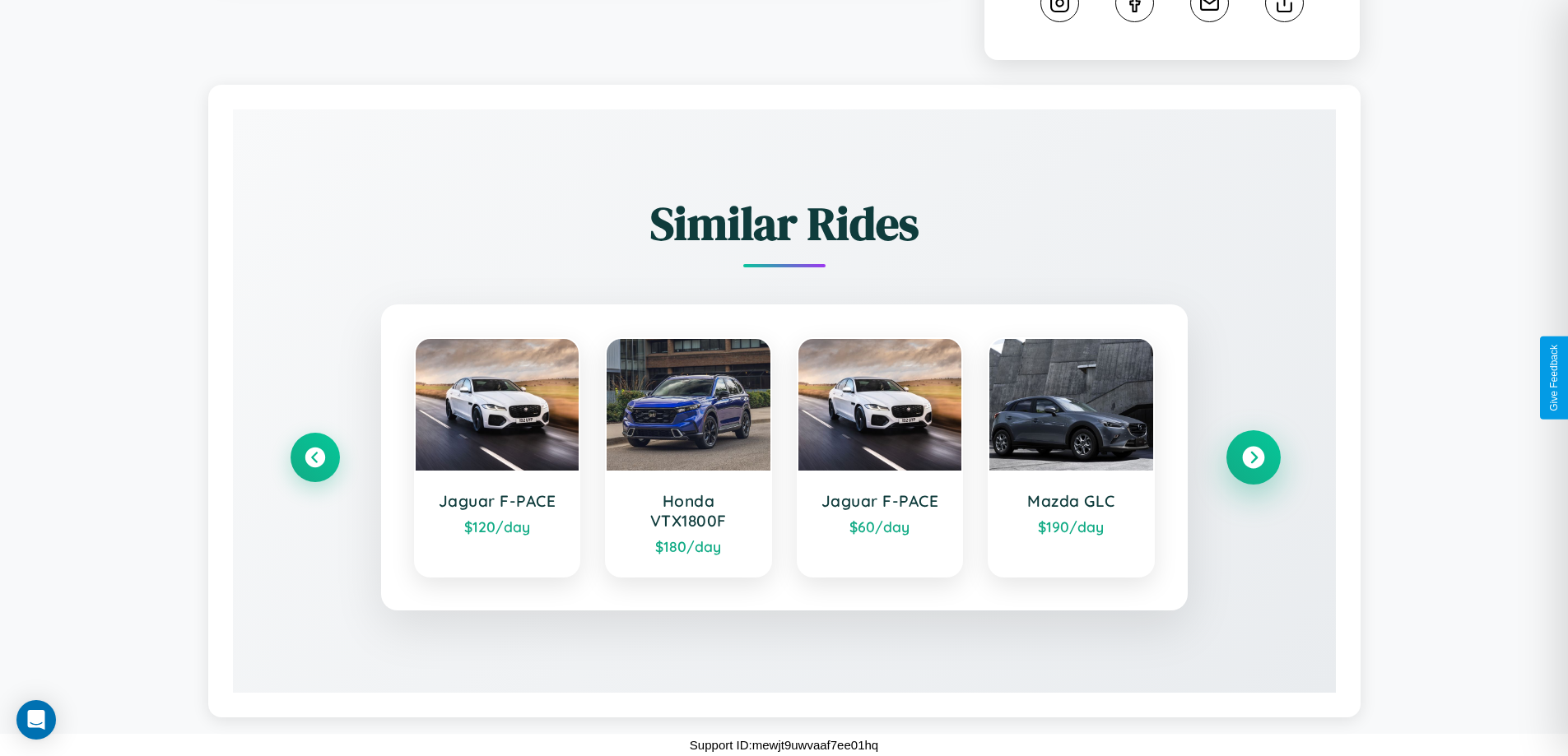
click at [1252, 458] on icon at bounding box center [1253, 458] width 22 height 22
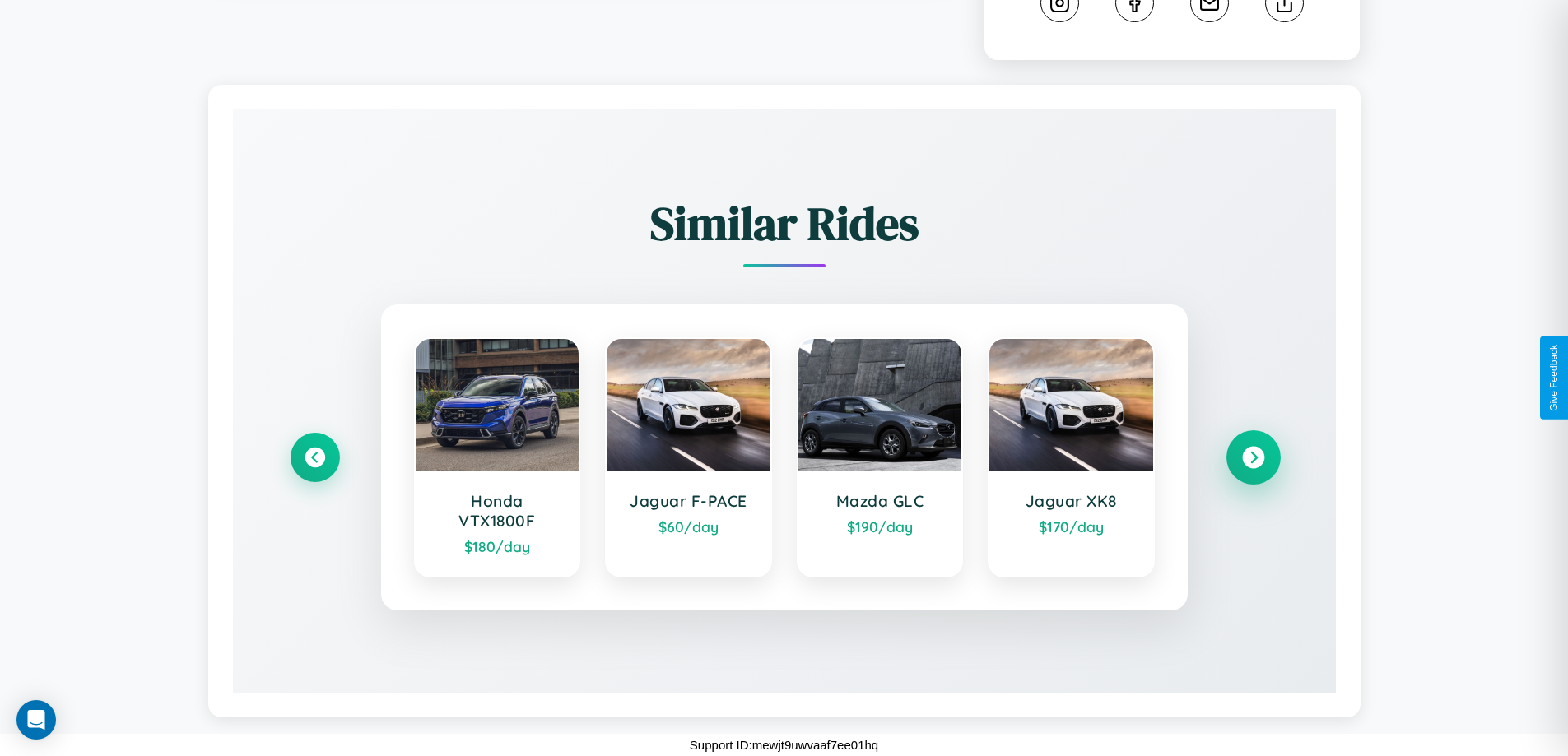
click at [1252, 458] on icon at bounding box center [1253, 458] width 22 height 22
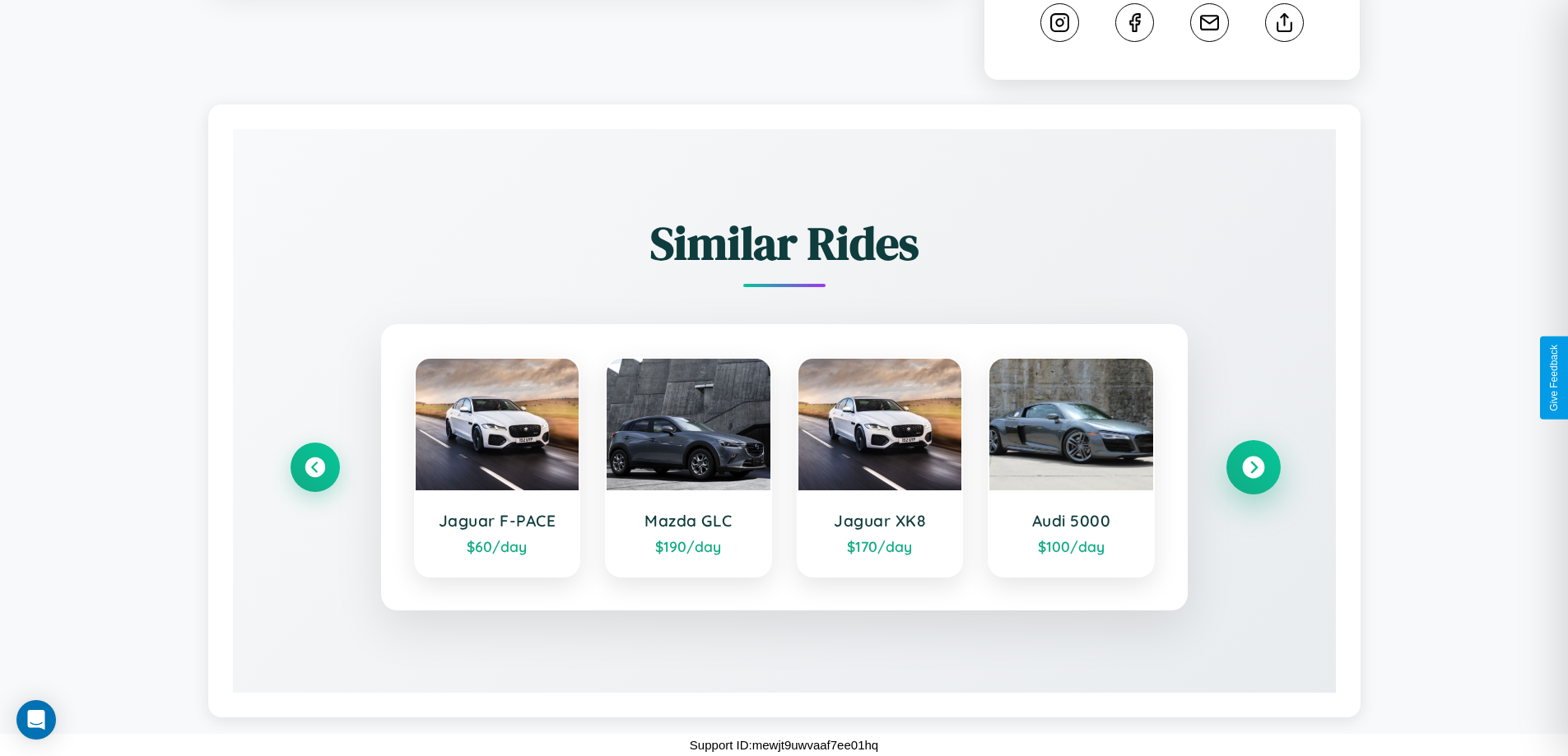
click at [1252, 468] on icon at bounding box center [1253, 468] width 22 height 22
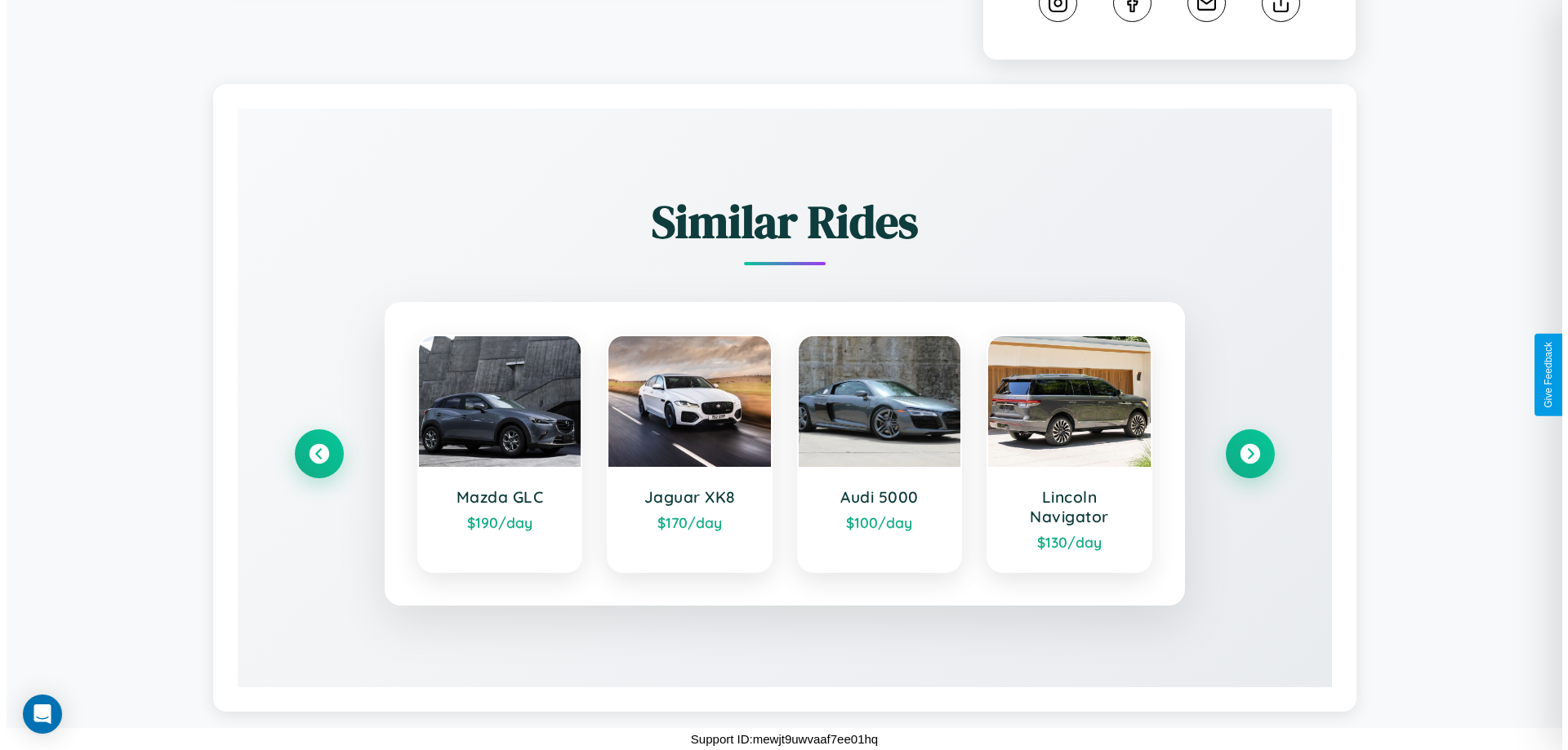
scroll to position [0, 0]
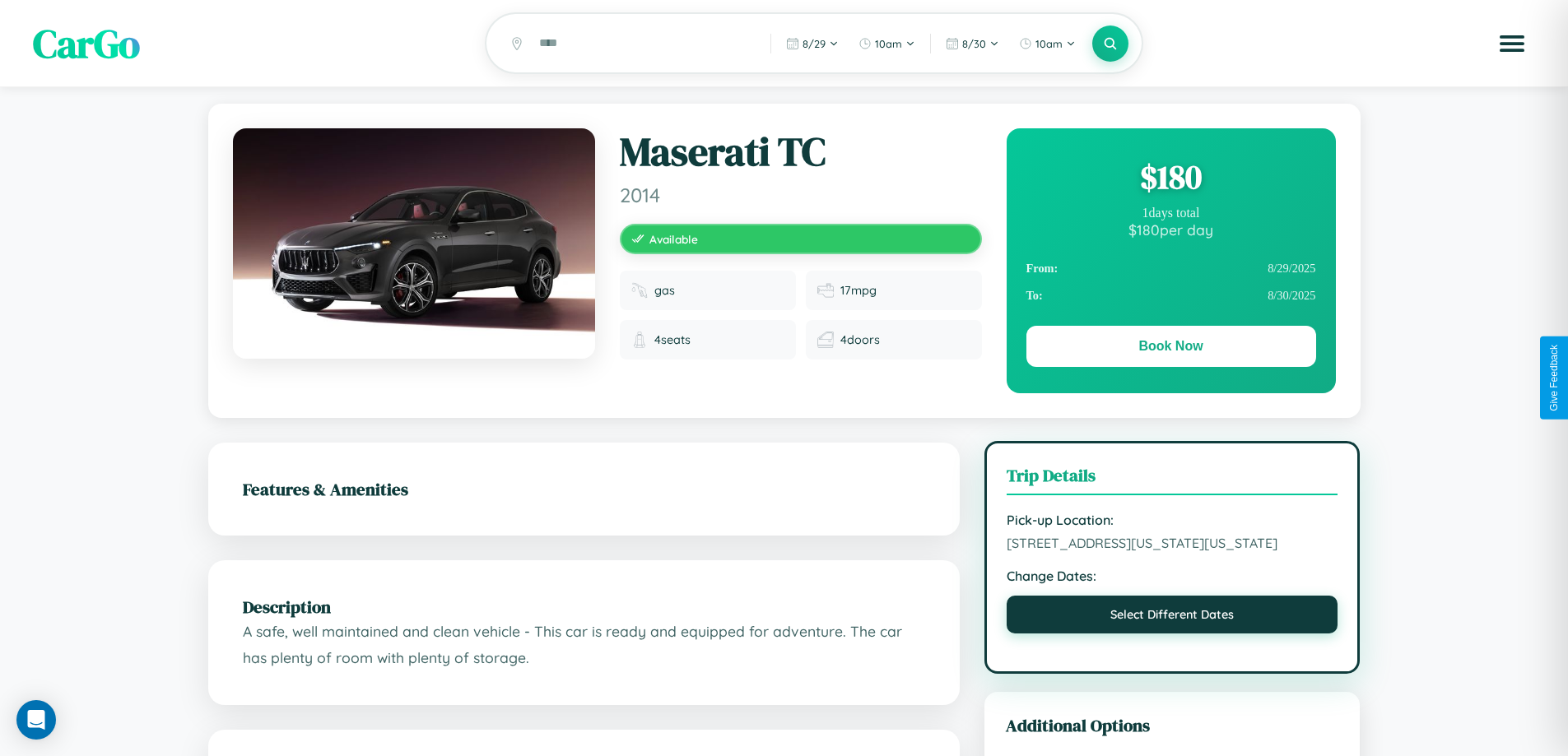
click at [1172, 634] on button "Select Different Dates" at bounding box center [1172, 614] width 332 height 38
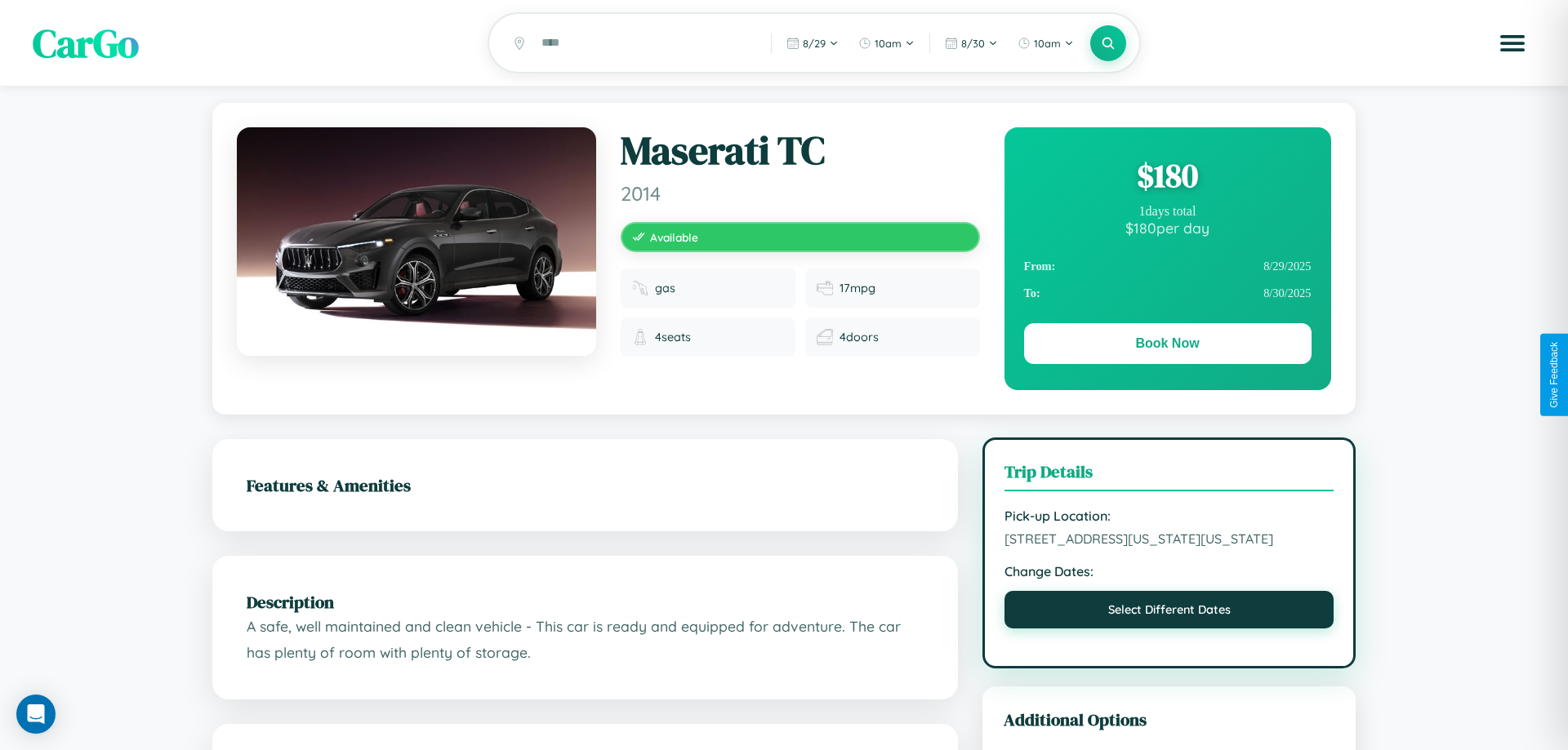
select select "*"
select select "****"
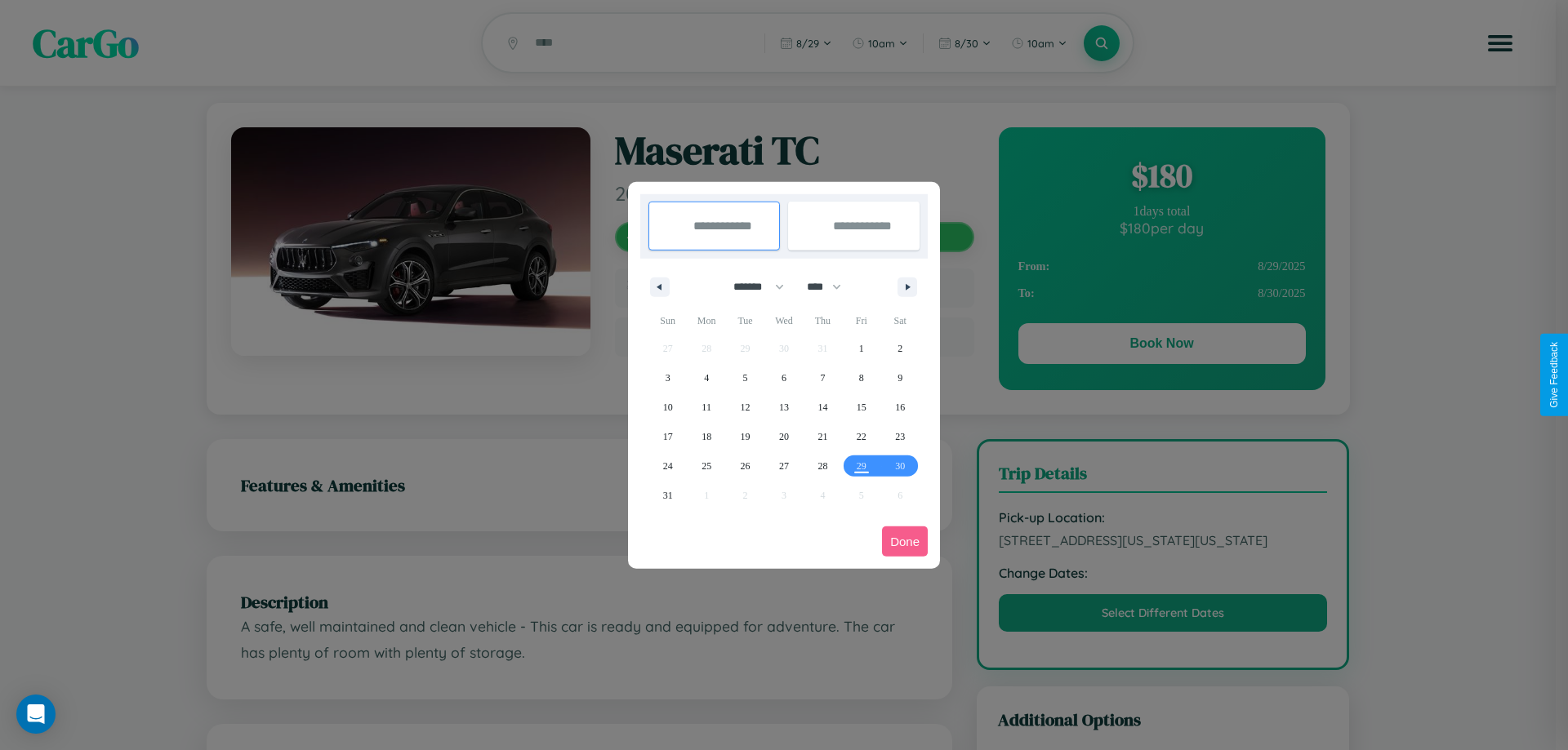
drag, startPoint x: 751, startPoint y: 287, endPoint x: 784, endPoint y: 327, distance: 51.9
click at [751, 287] on select "******* ******** ***** ***** *** **** **** ****** ********* ******* ******** **…" at bounding box center [756, 286] width 70 height 27
select select "*"
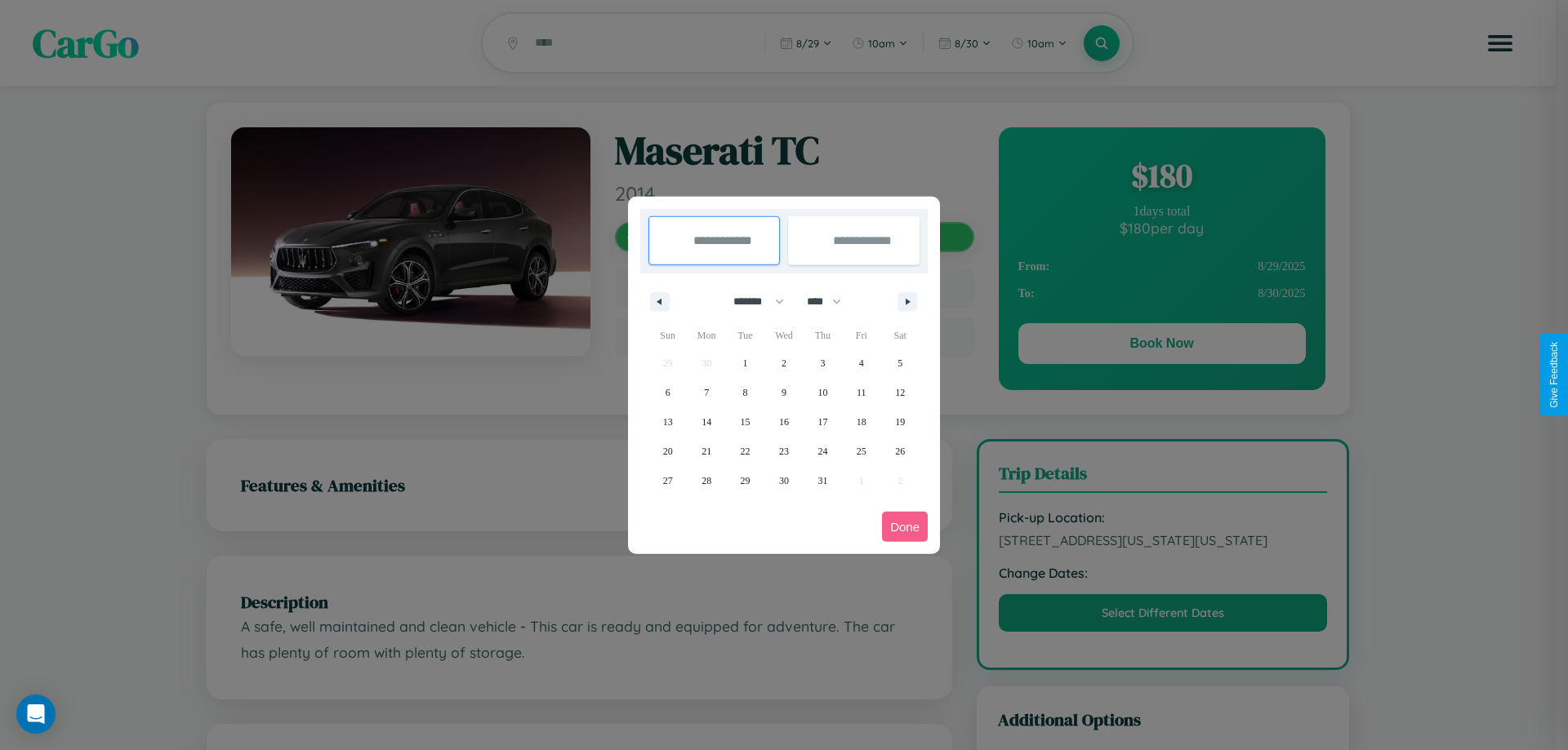
click at [832, 302] on select "**** **** **** **** **** **** **** **** **** **** **** **** **** **** **** ****…" at bounding box center [823, 301] width 49 height 27
select select "****"
click at [900, 451] on span "25" at bounding box center [900, 451] width 10 height 29
type input "**********"
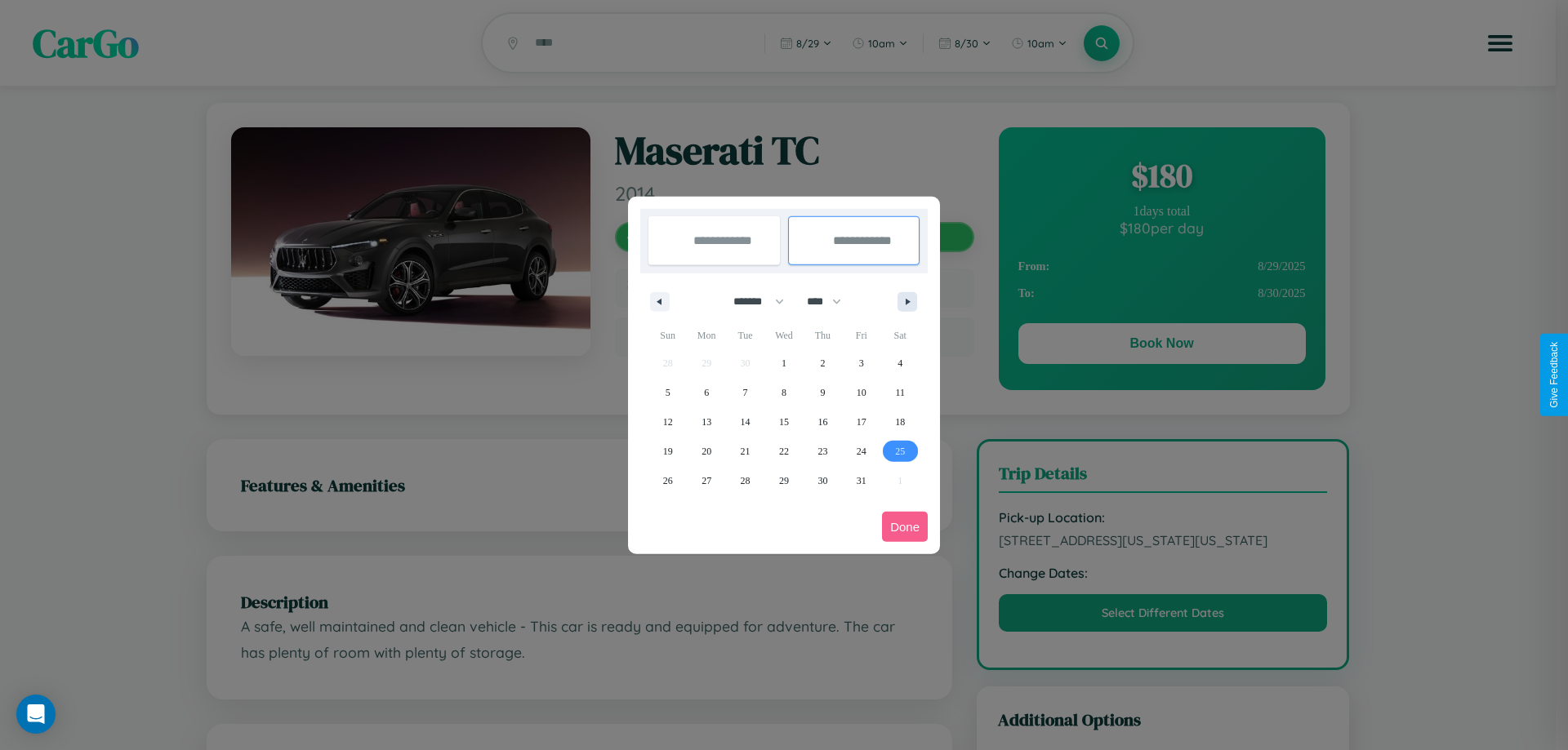
click at [907, 302] on icon "button" at bounding box center [910, 302] width 8 height 7
select select "*"
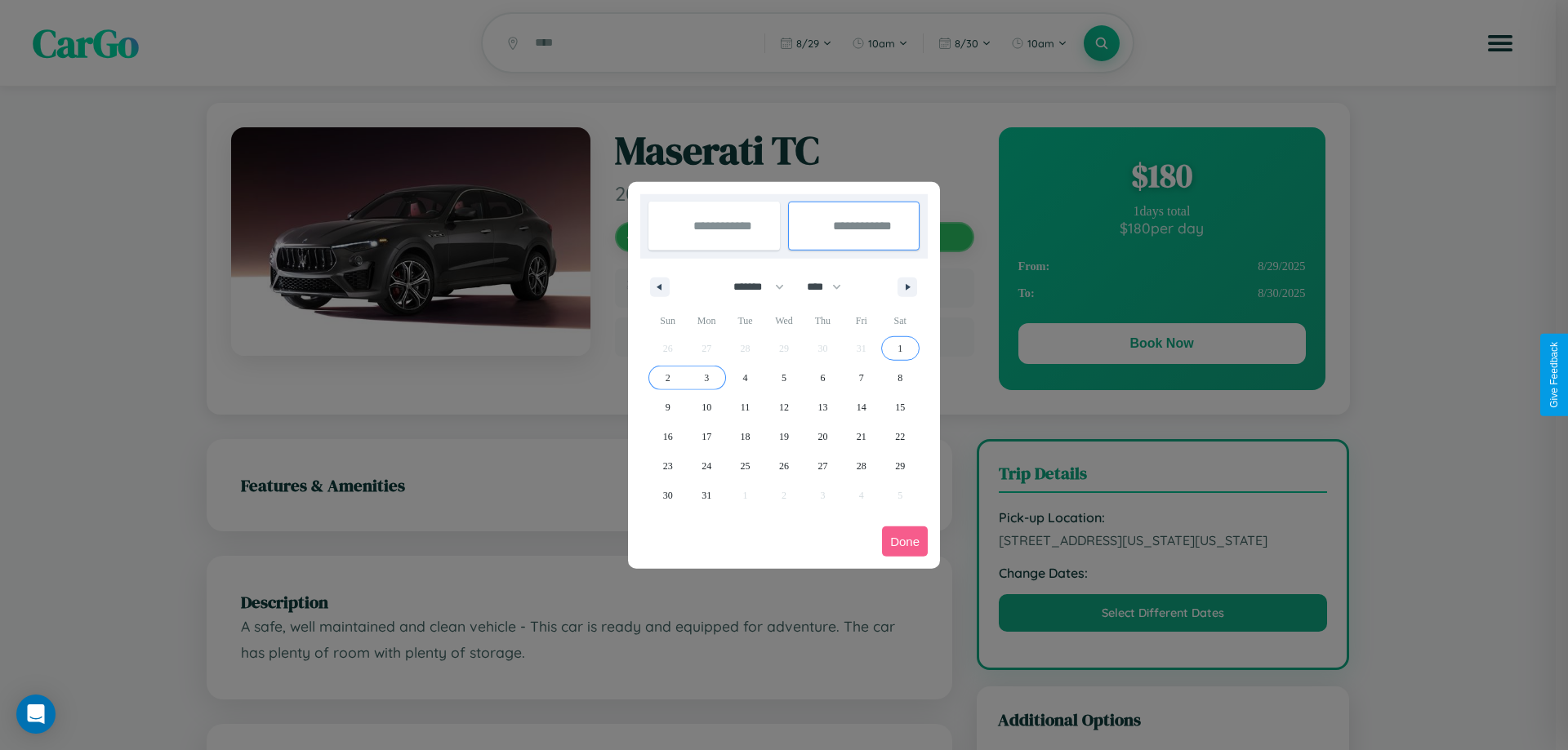
click at [707, 377] on span "3" at bounding box center [706, 378] width 5 height 29
type input "**********"
select select "*"
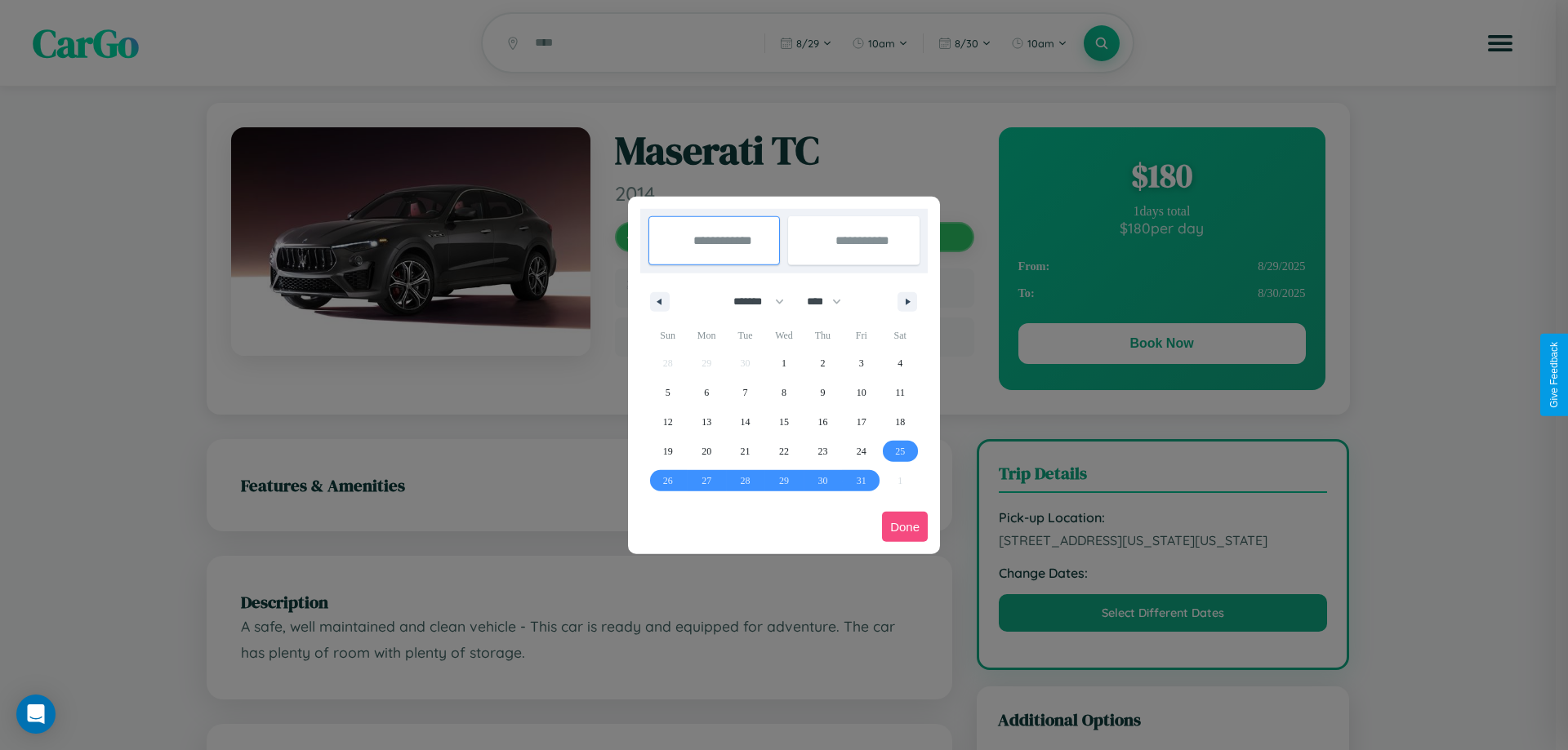
click at [904, 527] on button "Done" at bounding box center [904, 527] width 46 height 30
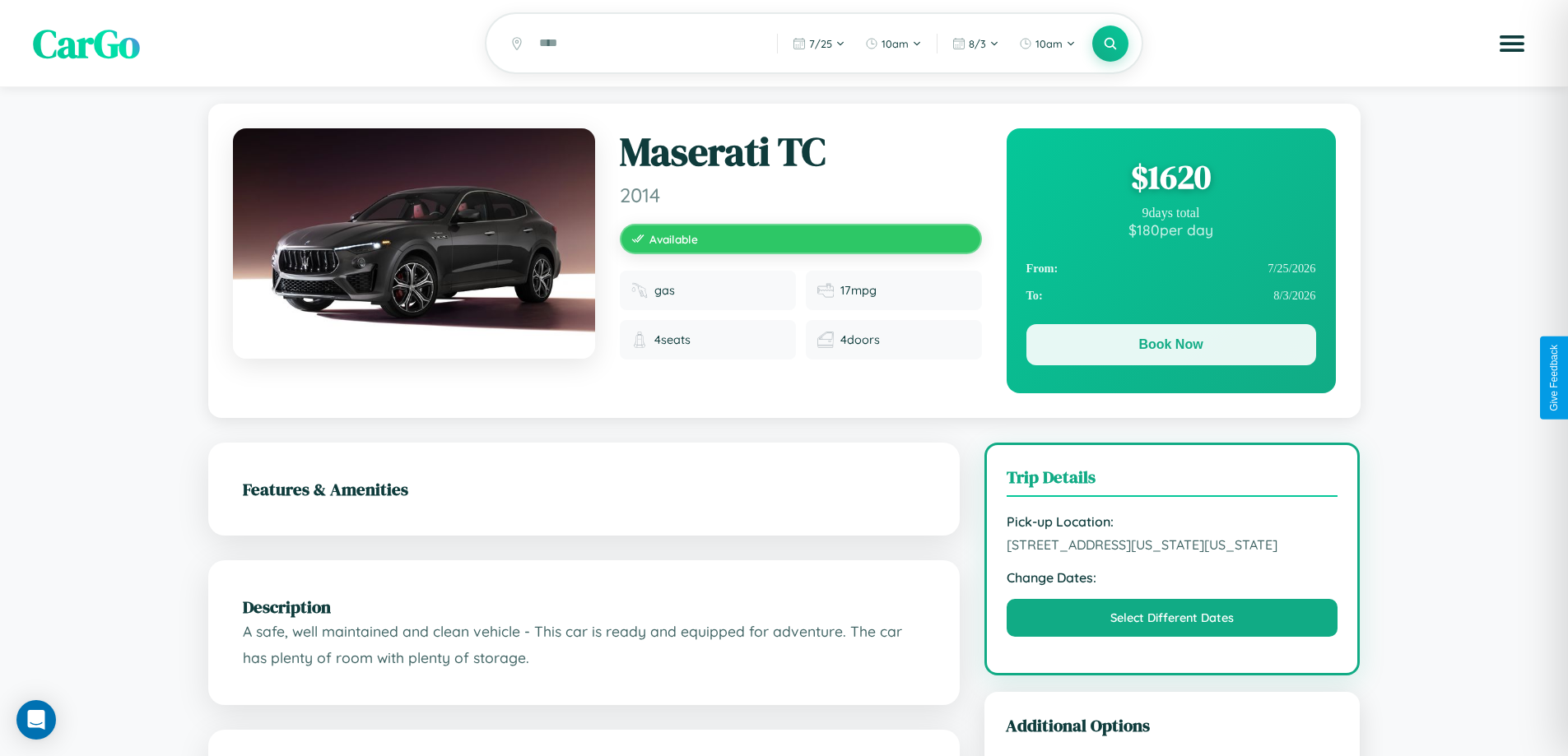
click at [1170, 348] on button "Book Now" at bounding box center [1171, 345] width 289 height 42
